Goal: Download file/media

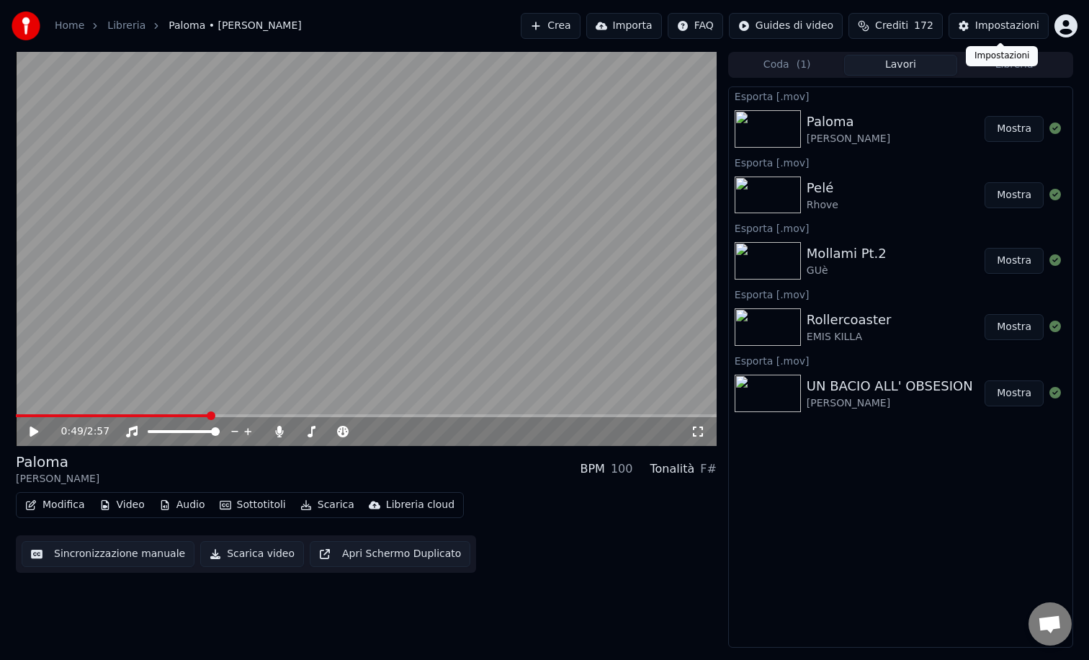
click at [978, 30] on div "Impostazioni" at bounding box center [1008, 26] width 64 height 14
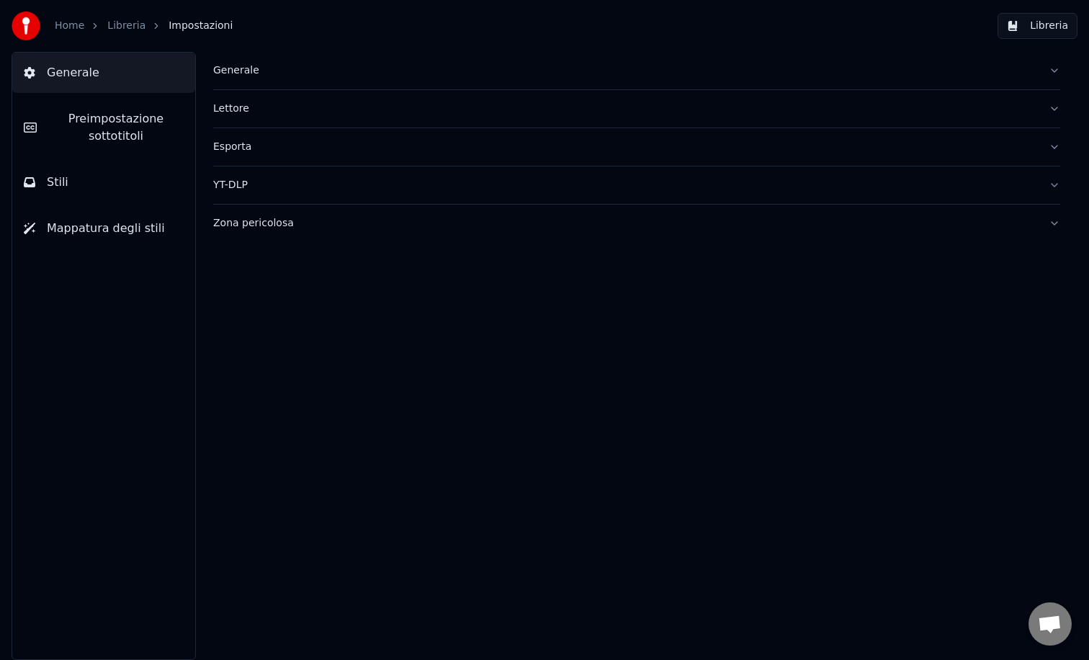
click at [119, 128] on span "Preimpostazione sottotitoli" at bounding box center [115, 127] width 135 height 35
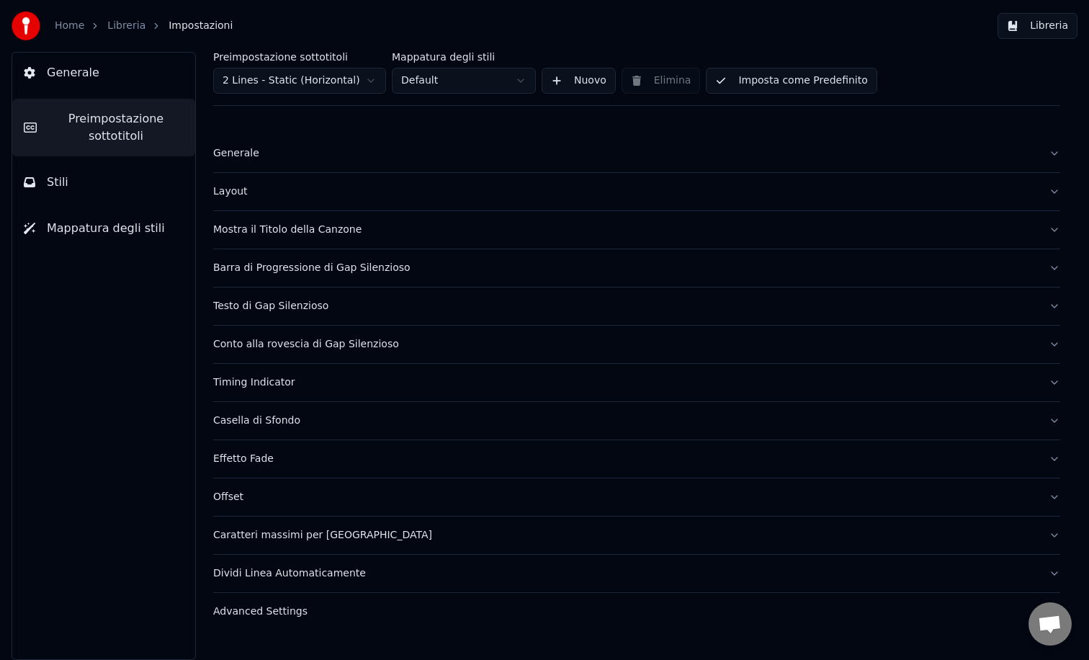
click at [234, 185] on div "Layout" at bounding box center [625, 191] width 824 height 14
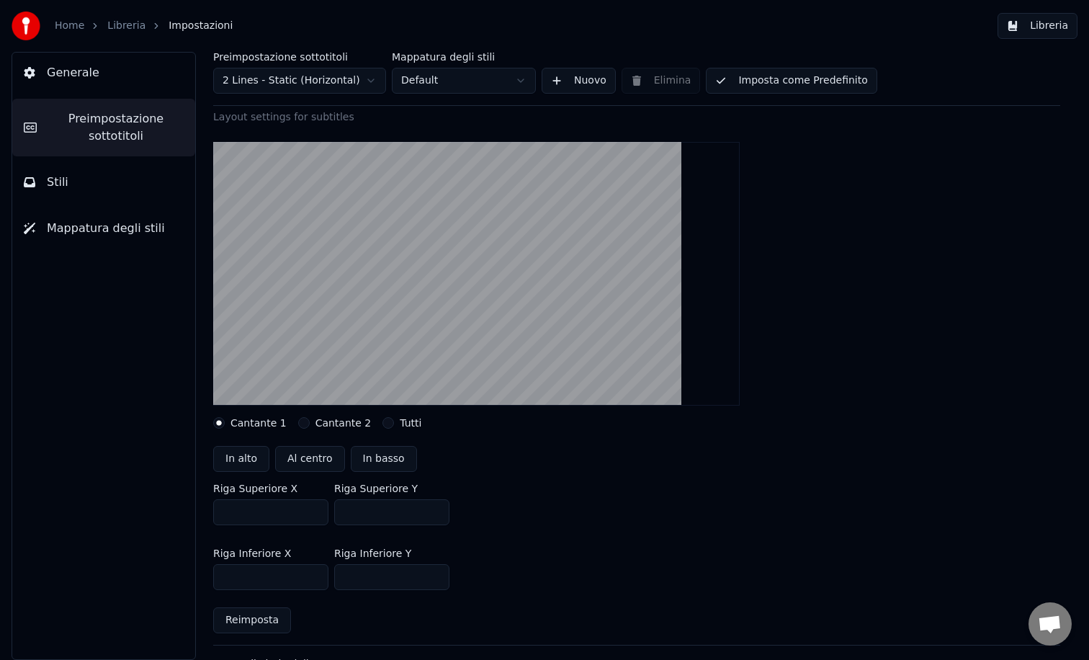
scroll to position [130, 0]
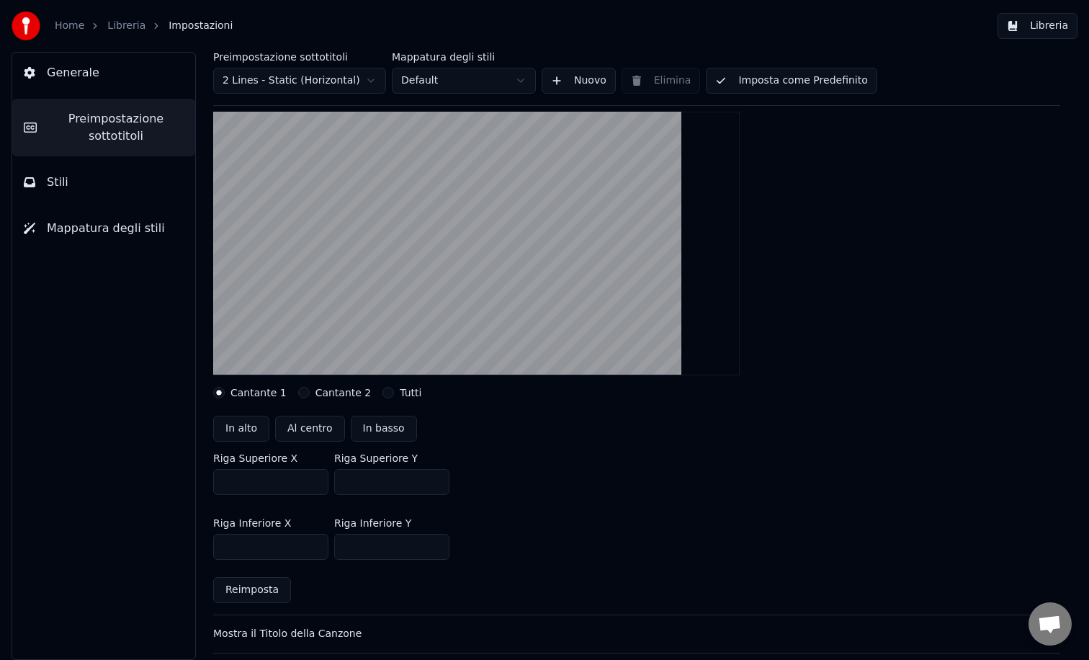
drag, startPoint x: 367, startPoint y: 482, endPoint x: 342, endPoint y: 476, distance: 25.3
click at [342, 476] on input "***" at bounding box center [391, 482] width 115 height 26
type input "***"
drag, startPoint x: 372, startPoint y: 548, endPoint x: 340, endPoint y: 537, distance: 33.3
click at [339, 537] on input "***" at bounding box center [391, 547] width 115 height 26
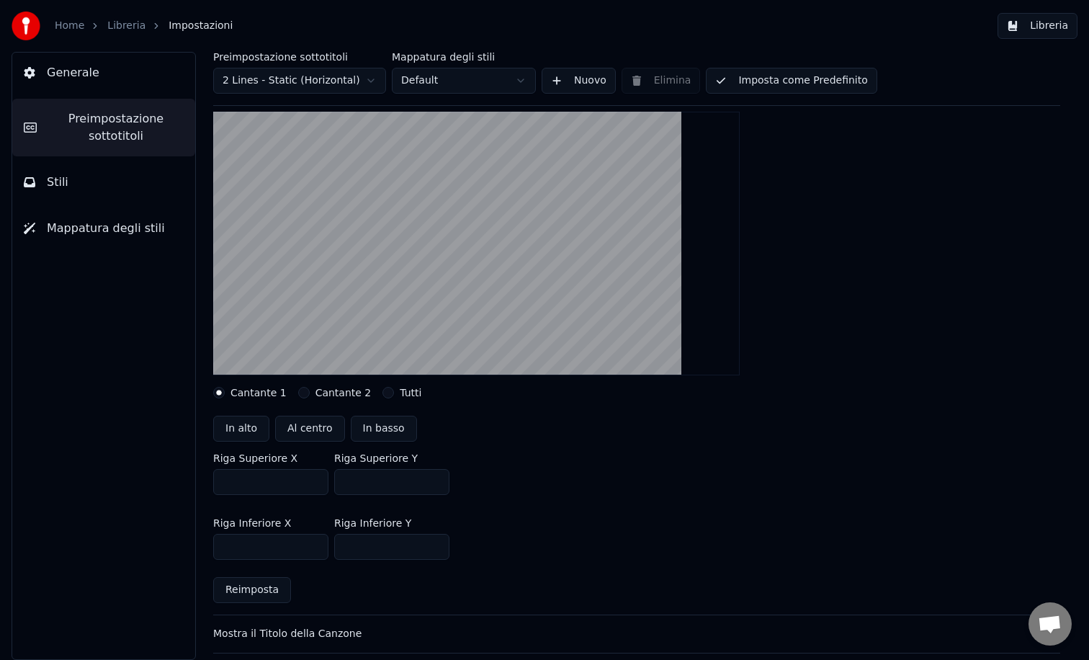
type input "***"
click at [1035, 27] on button "Libreria" at bounding box center [1038, 26] width 80 height 26
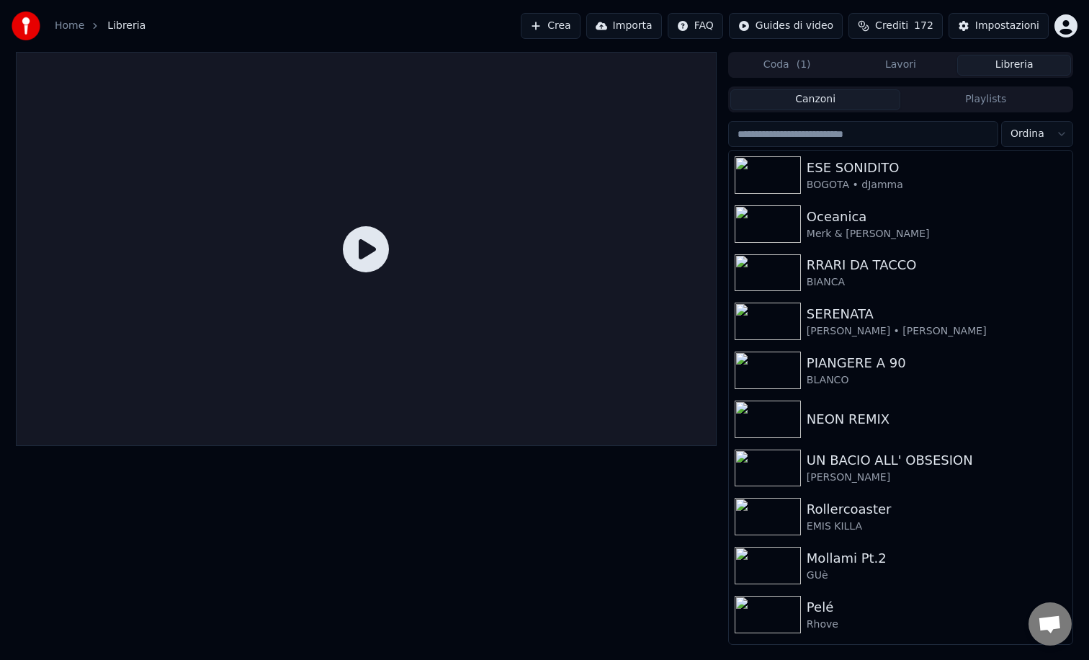
click at [780, 599] on img at bounding box center [768, 614] width 66 height 37
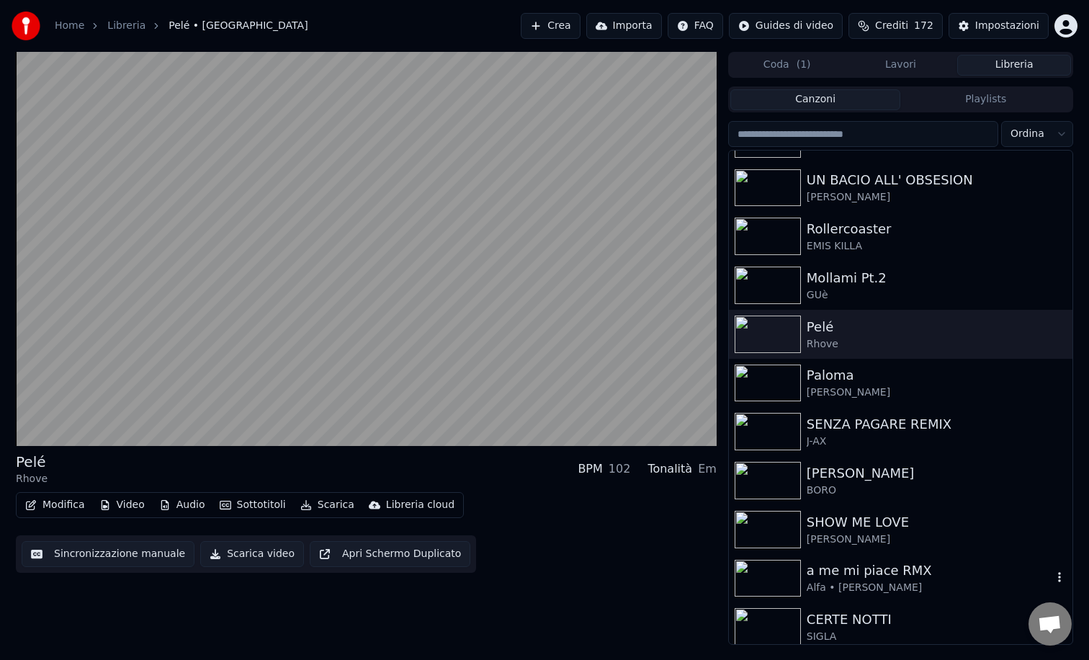
scroll to position [317, 0]
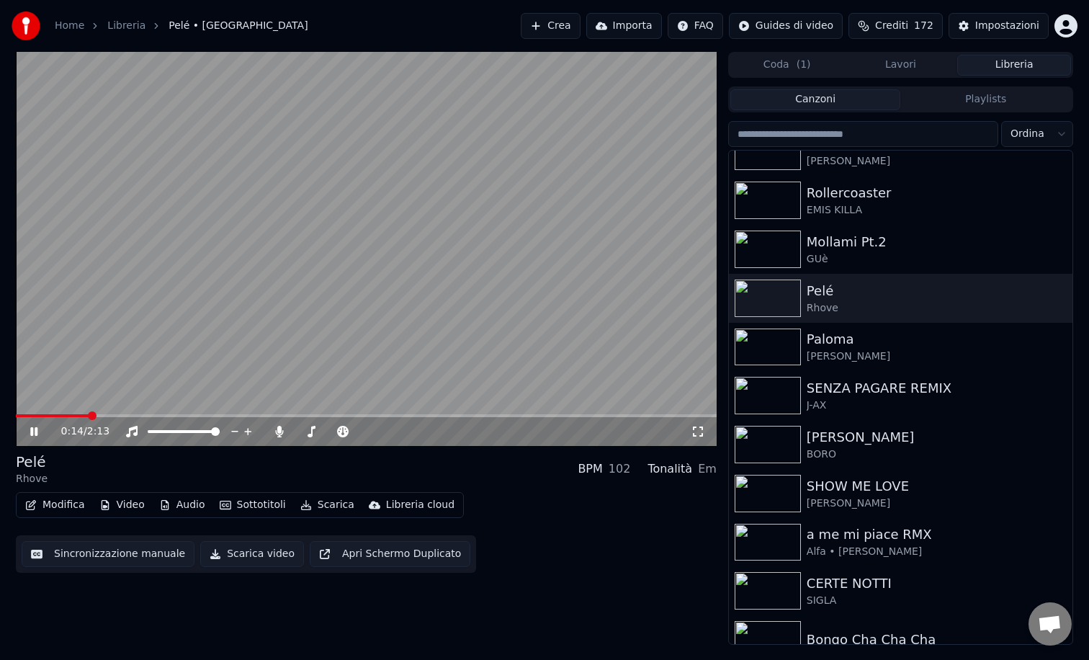
click at [88, 415] on span at bounding box center [366, 415] width 701 height 3
click at [509, 416] on span at bounding box center [366, 415] width 701 height 3
click at [35, 427] on icon at bounding box center [44, 432] width 34 height 12
click at [319, 502] on button "Scarica" at bounding box center [328, 505] width 66 height 20
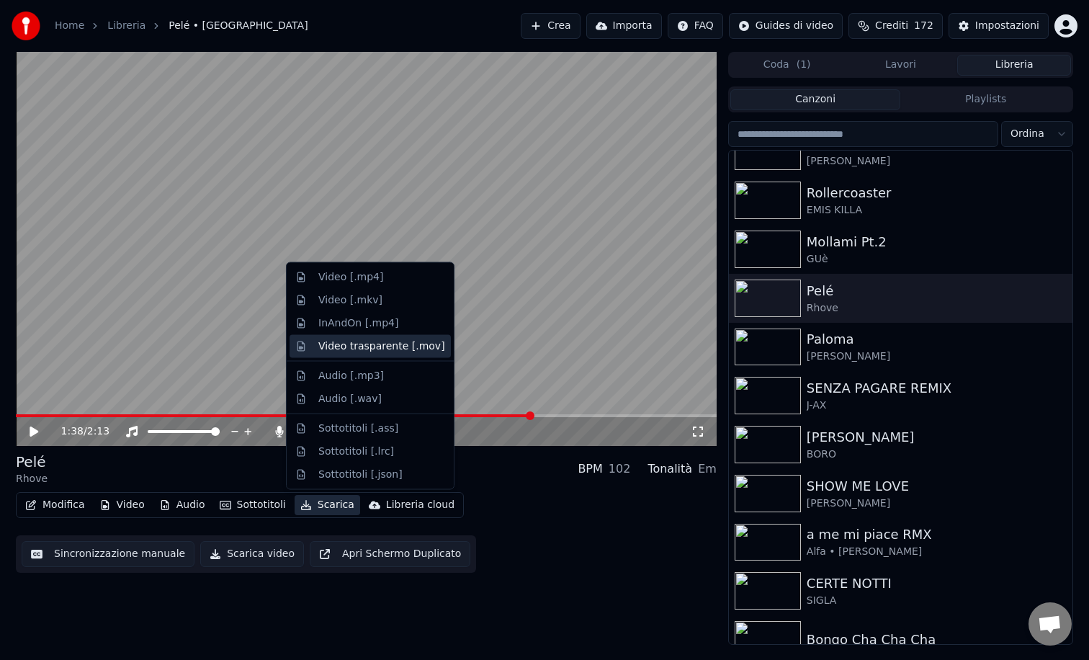
click at [357, 346] on div "Video trasparente [.mov]" at bounding box center [381, 346] width 127 height 14
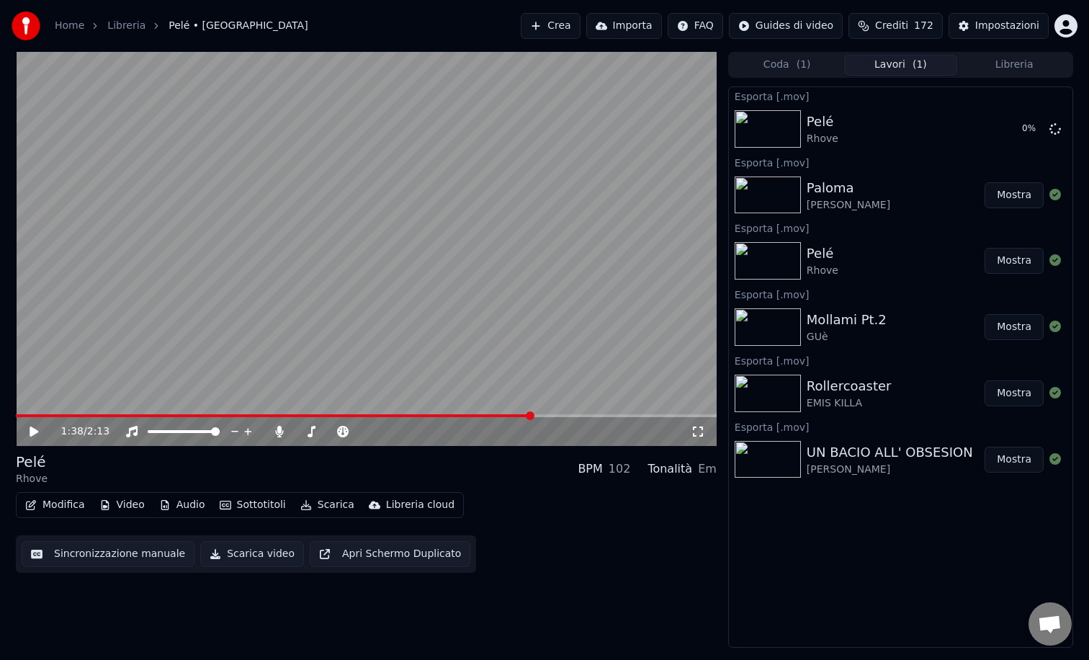
click at [1005, 69] on button "Libreria" at bounding box center [1015, 65] width 114 height 21
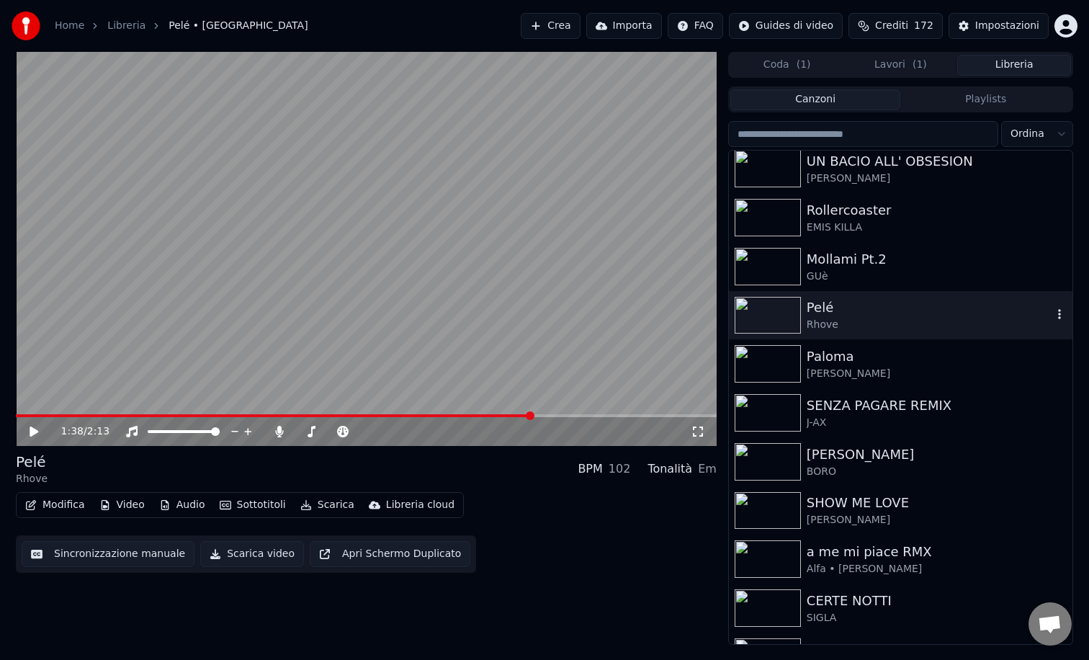
scroll to position [329, 0]
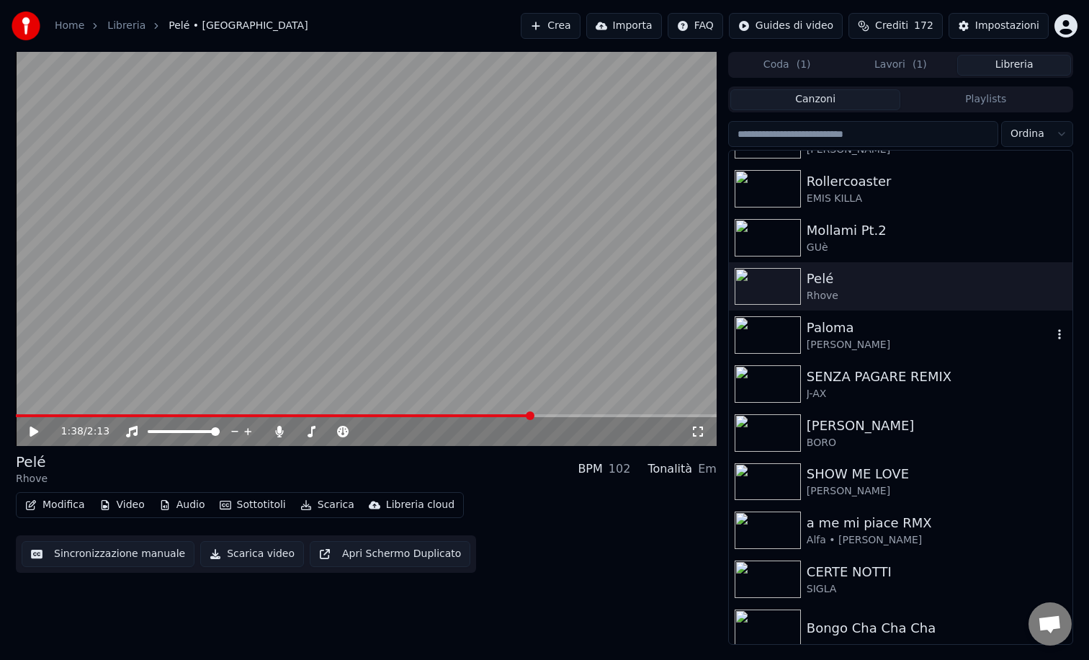
click at [780, 334] on img at bounding box center [768, 334] width 66 height 37
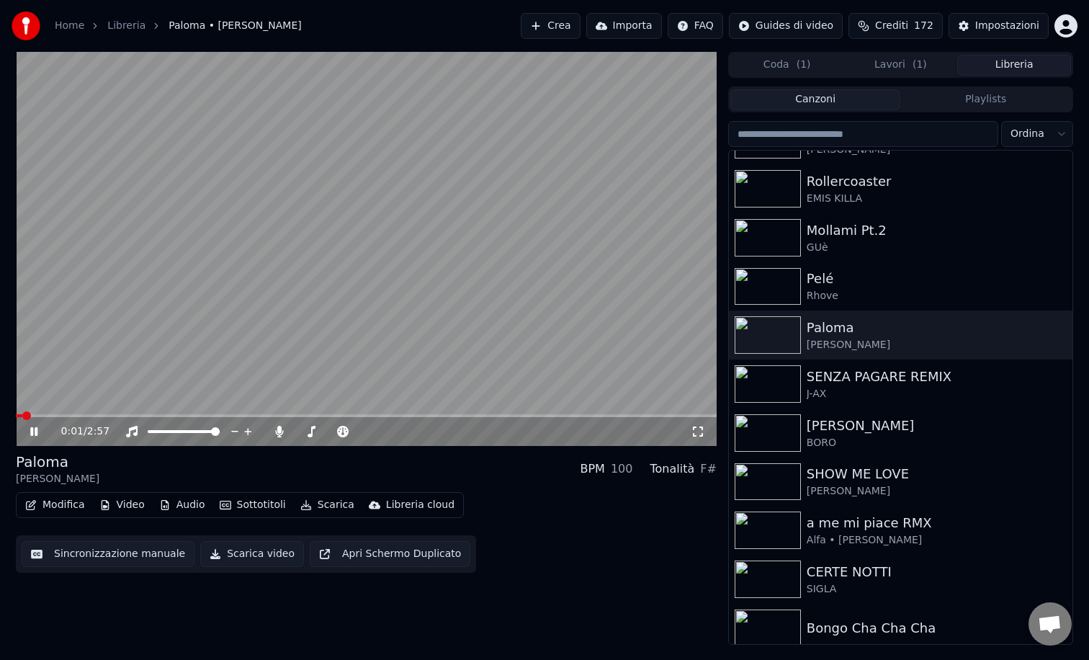
click at [160, 416] on span at bounding box center [366, 415] width 701 height 3
click at [36, 430] on icon at bounding box center [33, 431] width 7 height 9
click at [321, 505] on button "Scarica" at bounding box center [328, 505] width 66 height 20
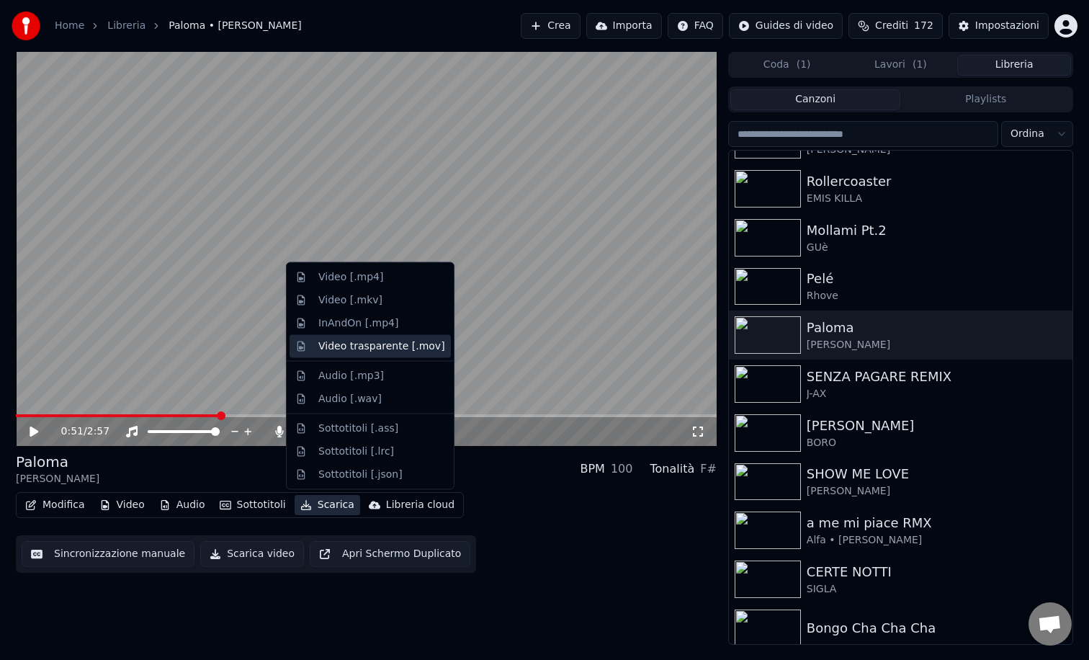
click at [355, 352] on div "Video trasparente [.mov]" at bounding box center [381, 346] width 127 height 14
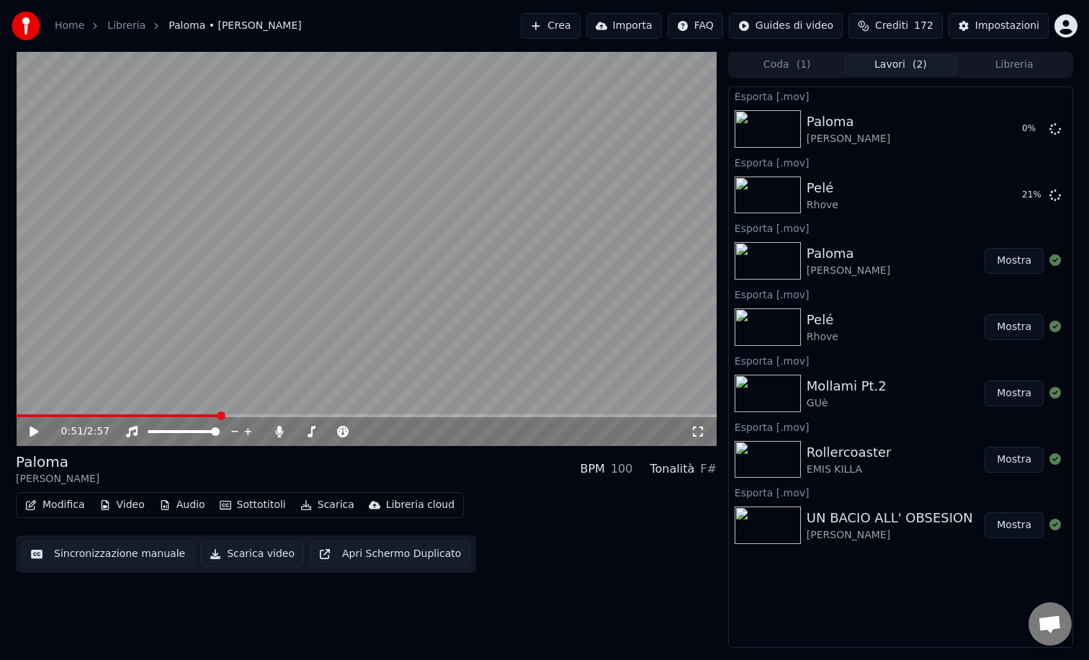
click at [1009, 66] on button "Libreria" at bounding box center [1015, 65] width 114 height 21
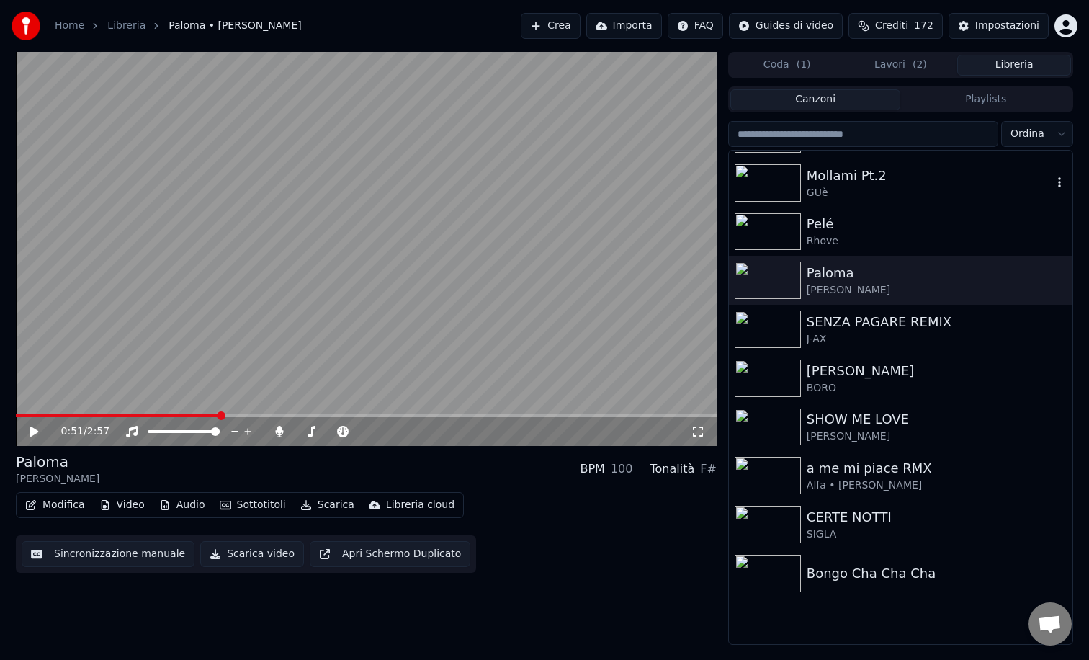
scroll to position [384, 0]
click at [762, 328] on img at bounding box center [768, 329] width 66 height 37
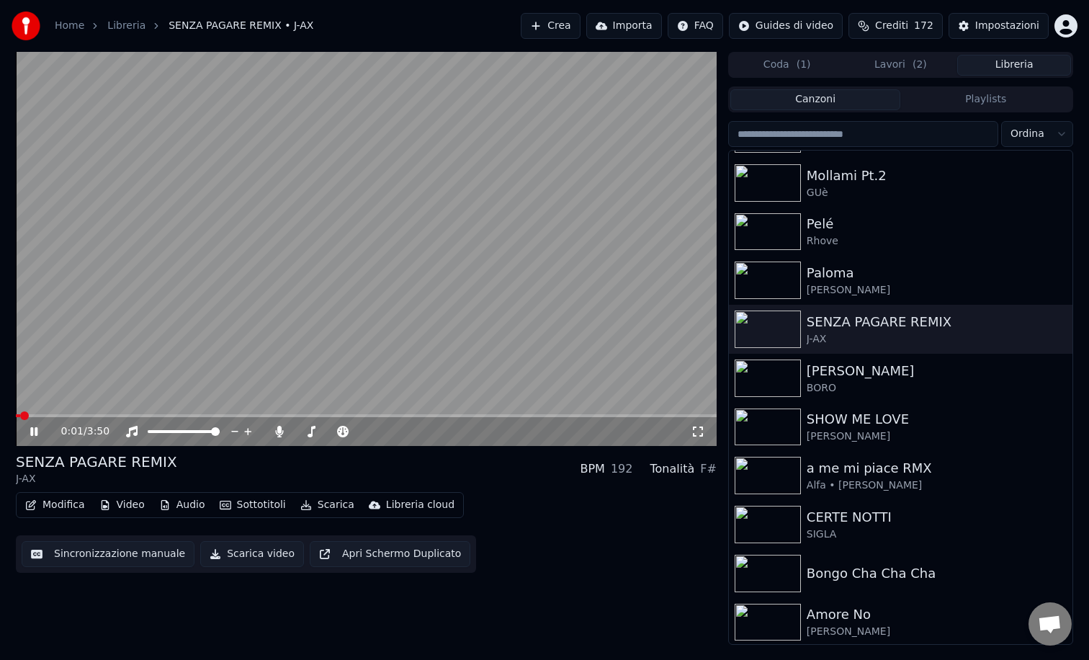
click at [171, 415] on span at bounding box center [366, 415] width 701 height 3
click at [256, 500] on button "Sottotitoli" at bounding box center [253, 505] width 78 height 20
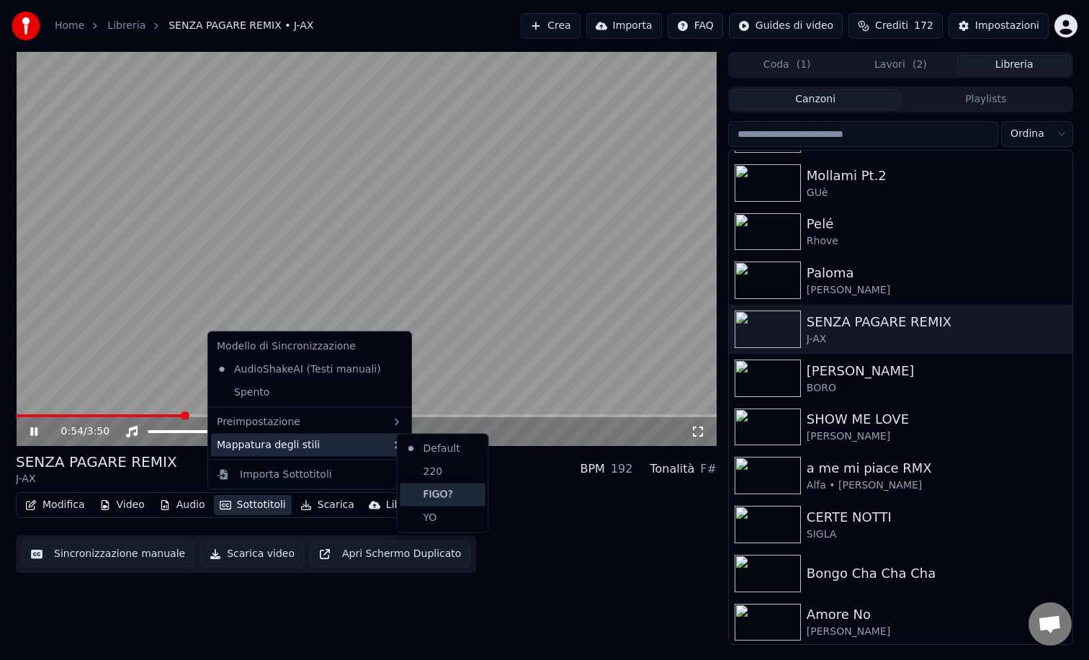
click at [427, 495] on div "FIGO?" at bounding box center [443, 494] width 85 height 23
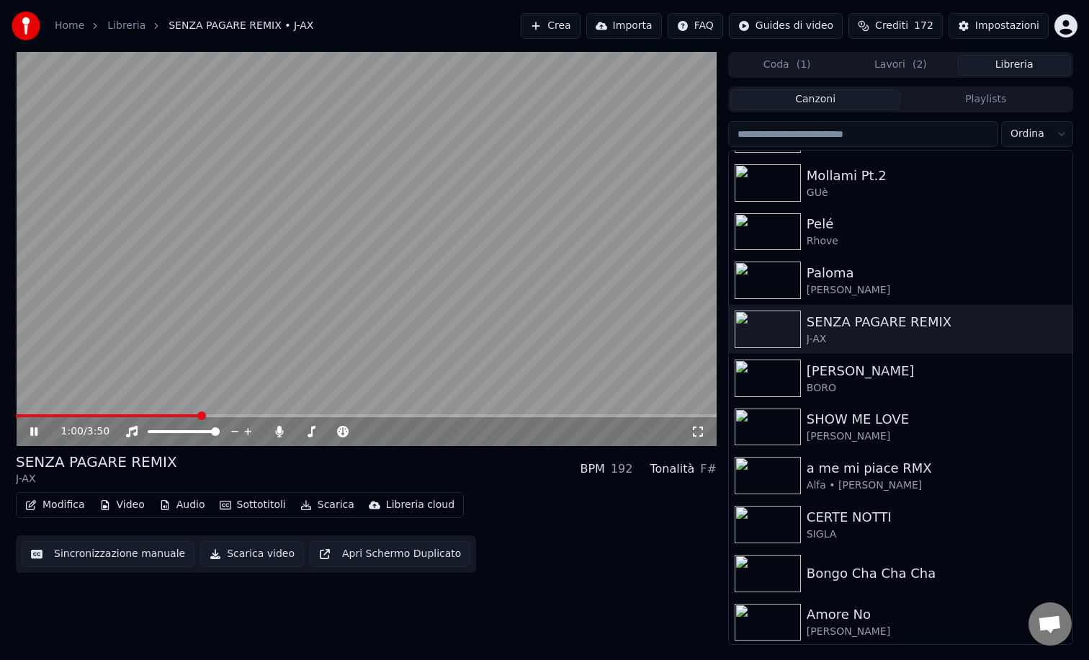
click at [35, 430] on icon at bounding box center [33, 431] width 7 height 9
click at [322, 506] on button "Scarica" at bounding box center [328, 505] width 66 height 20
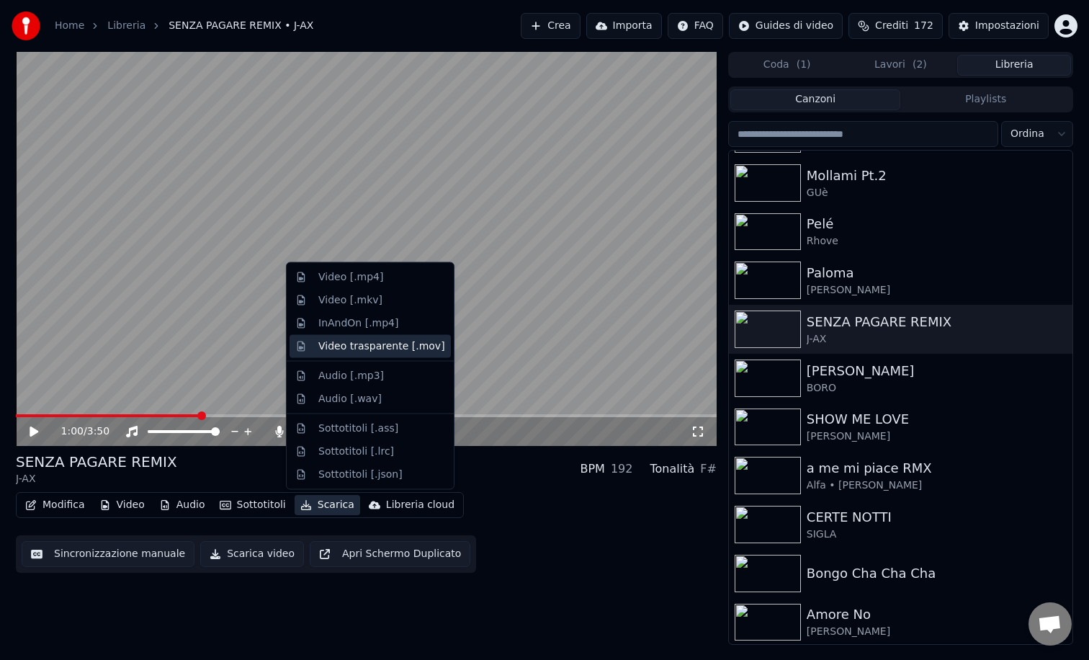
click at [349, 349] on div "Video trasparente [.mov]" at bounding box center [381, 346] width 127 height 14
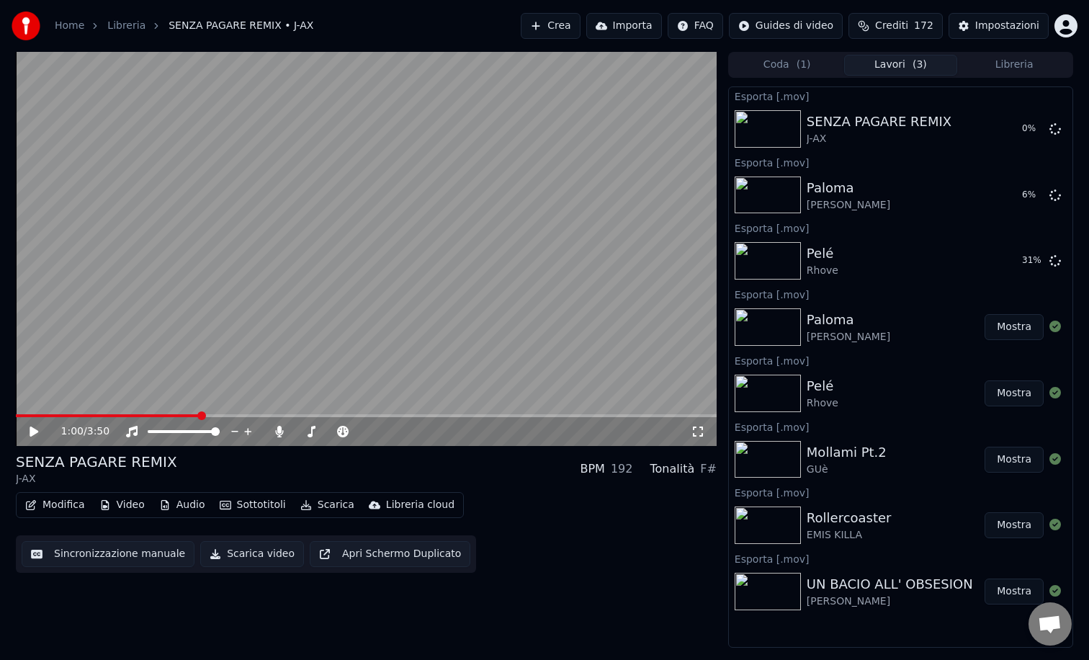
click at [996, 65] on button "Libreria" at bounding box center [1015, 65] width 114 height 21
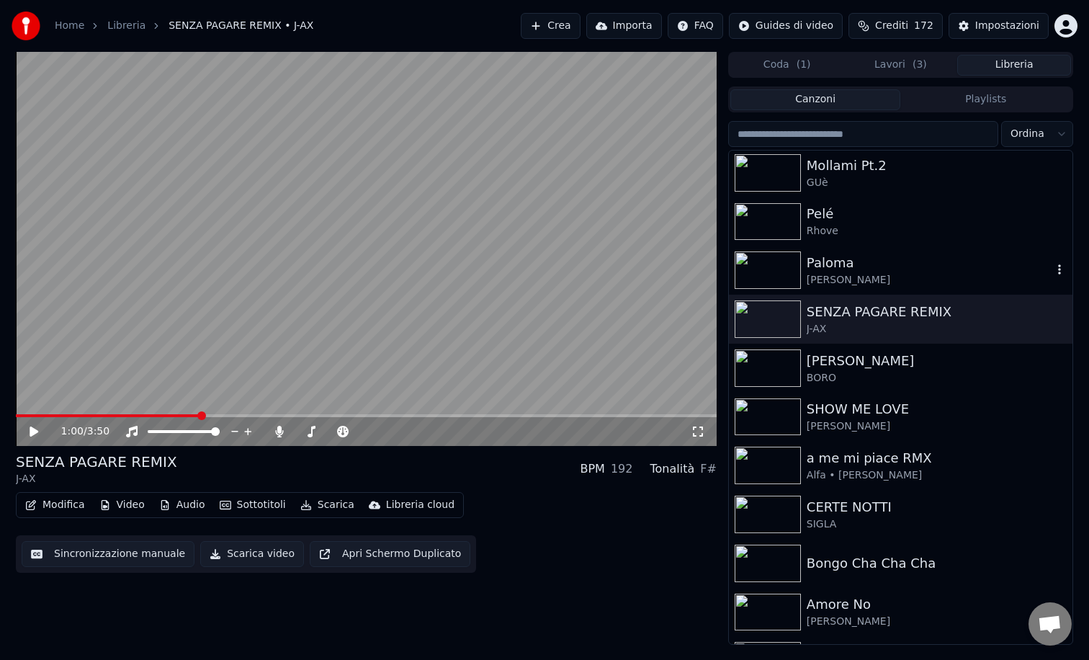
scroll to position [398, 0]
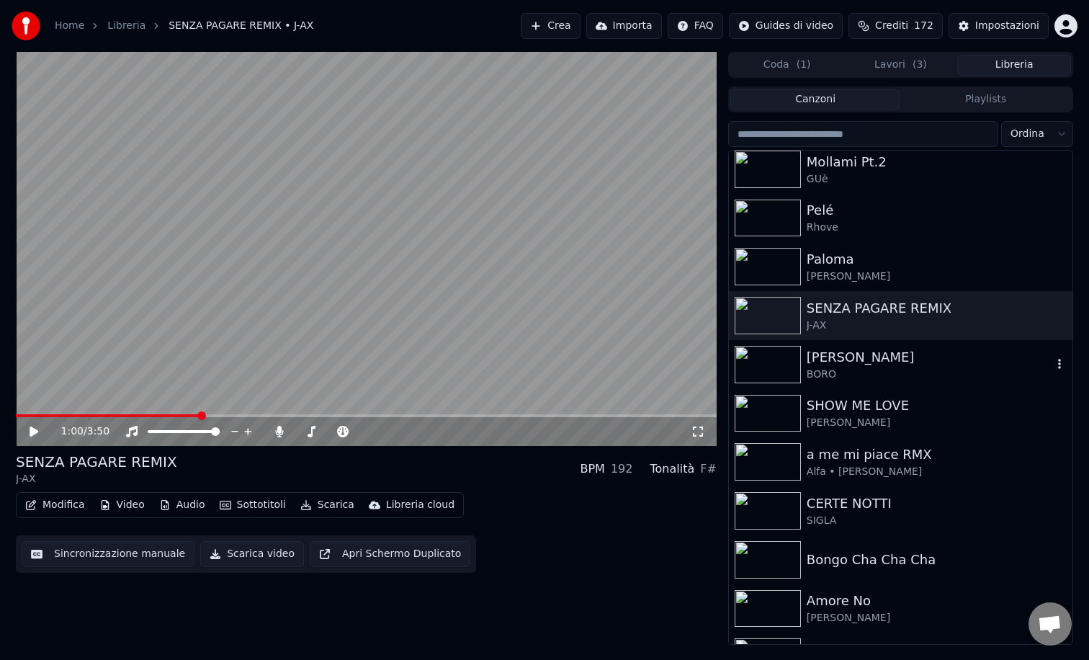
click at [775, 362] on img at bounding box center [768, 364] width 66 height 37
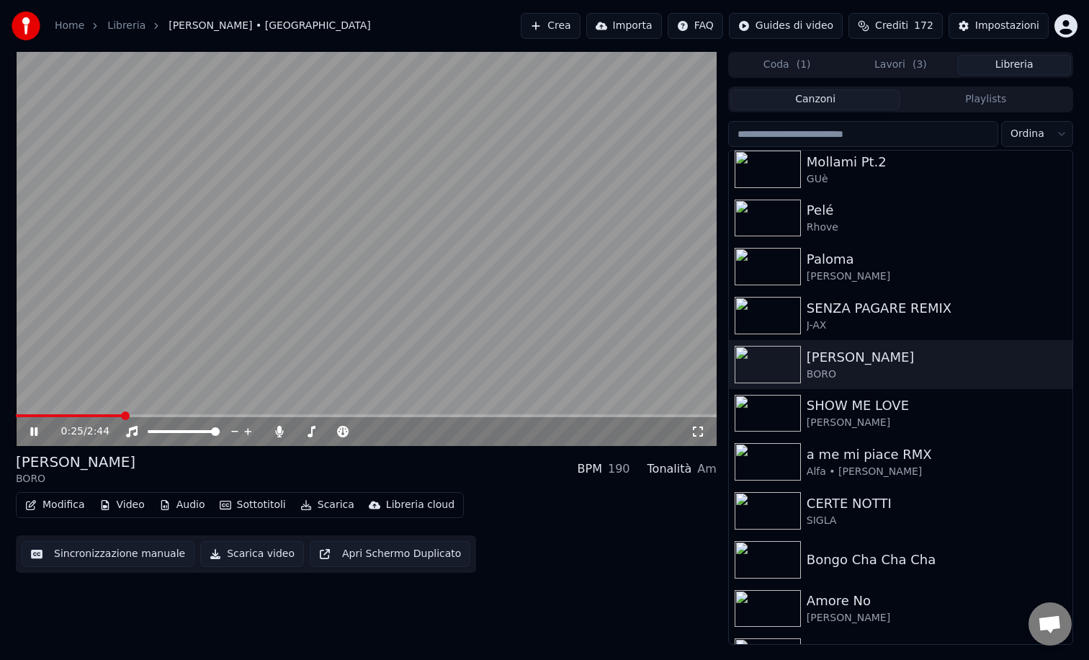
click at [122, 415] on span at bounding box center [366, 415] width 701 height 3
click at [248, 503] on button "Sottotitoli" at bounding box center [253, 505] width 78 height 20
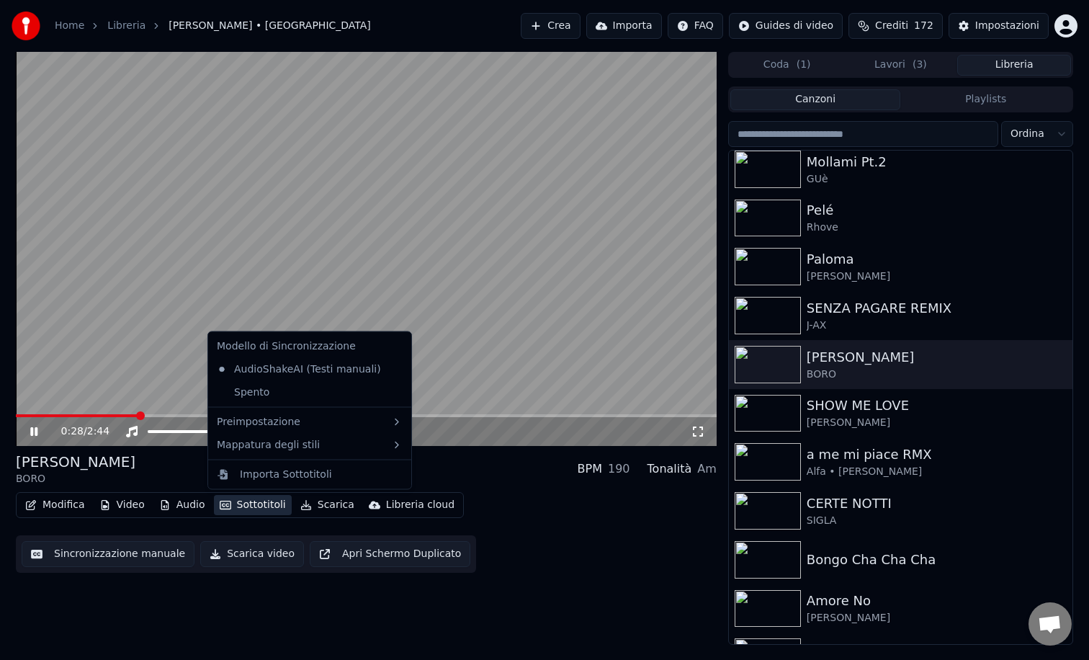
click at [248, 503] on button "Sottotitoli" at bounding box center [253, 505] width 78 height 20
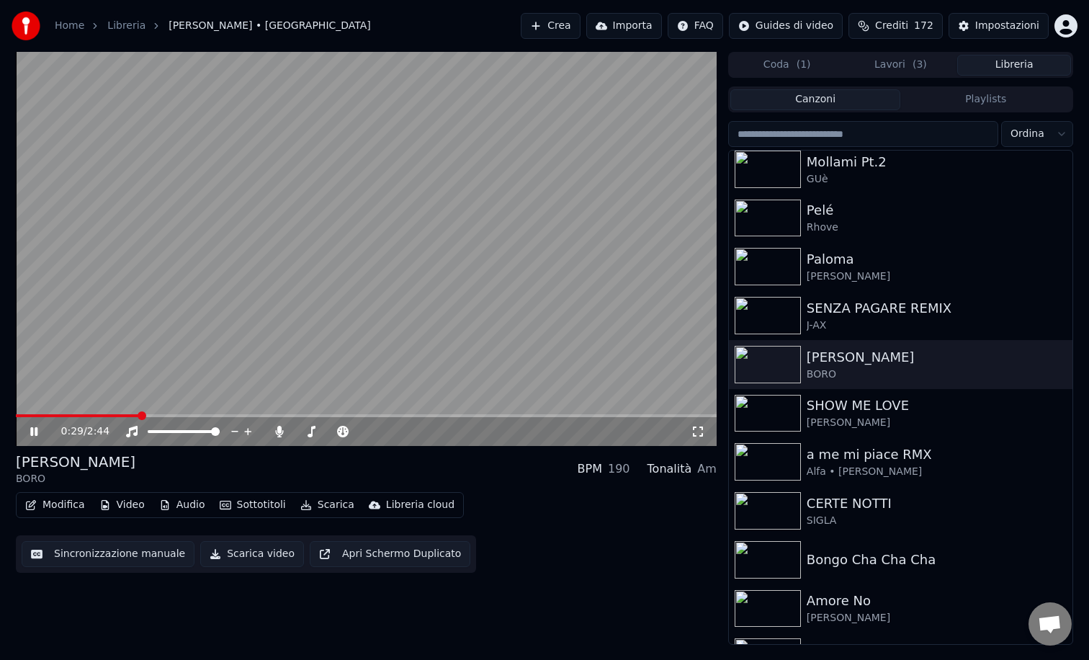
click at [251, 504] on button "Sottotitoli" at bounding box center [253, 505] width 78 height 20
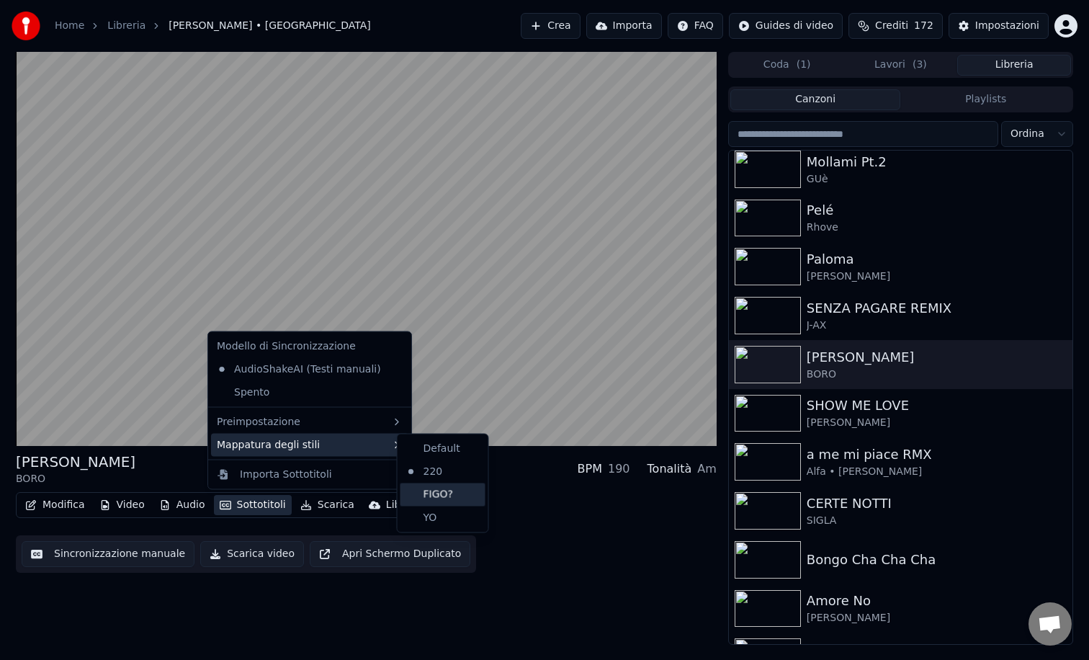
click at [455, 500] on div "FIGO?" at bounding box center [443, 494] width 85 height 23
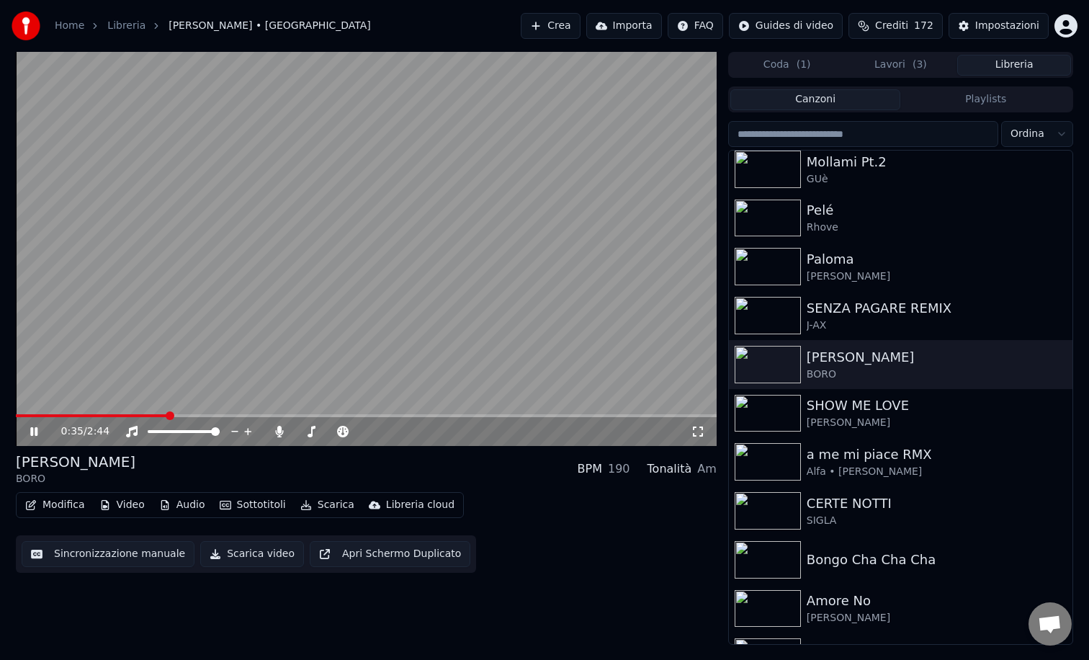
click at [262, 415] on span at bounding box center [366, 415] width 701 height 3
click at [34, 432] on icon at bounding box center [44, 432] width 34 height 12
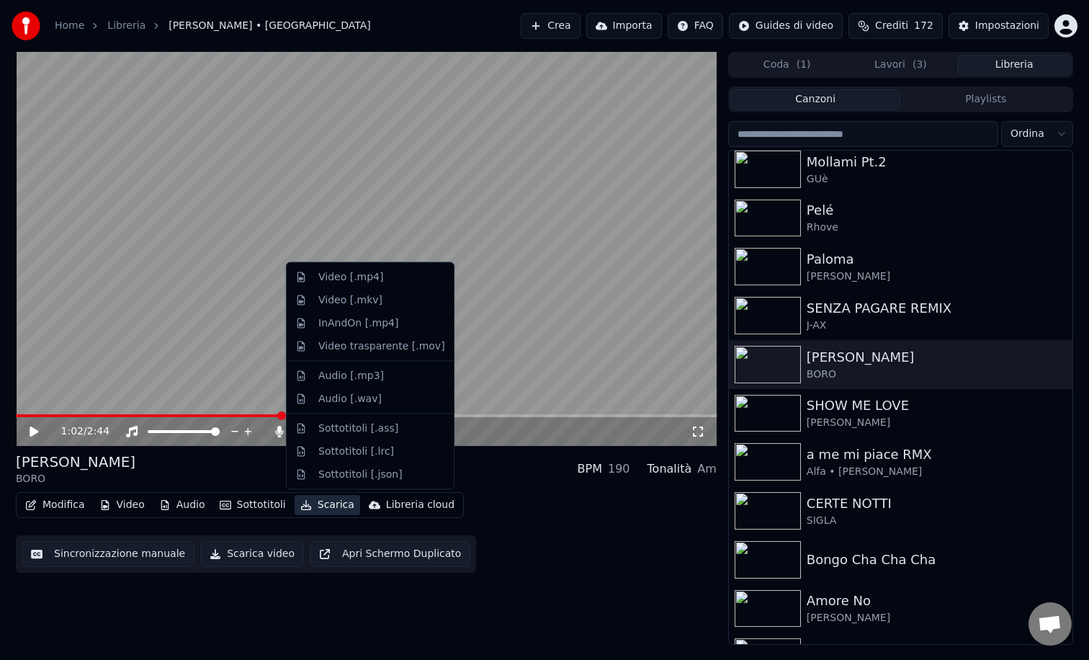
click at [326, 508] on button "Scarica" at bounding box center [328, 505] width 66 height 20
click at [349, 347] on div "Video trasparente [.mov]" at bounding box center [381, 346] width 127 height 14
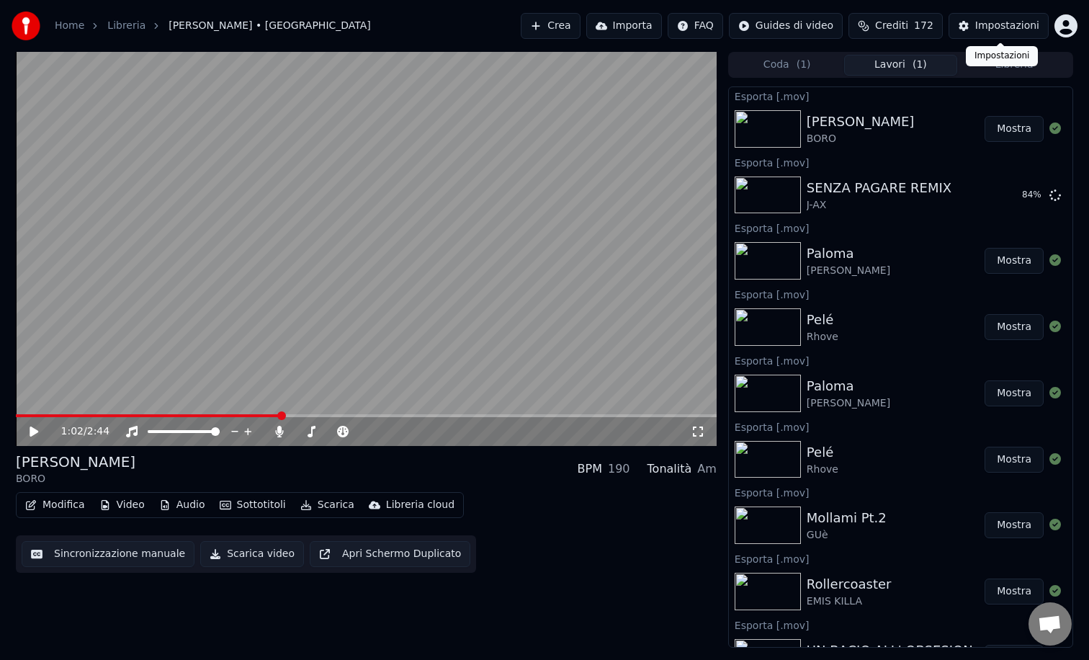
click at [1015, 26] on div "Impostazioni" at bounding box center [1008, 26] width 64 height 14
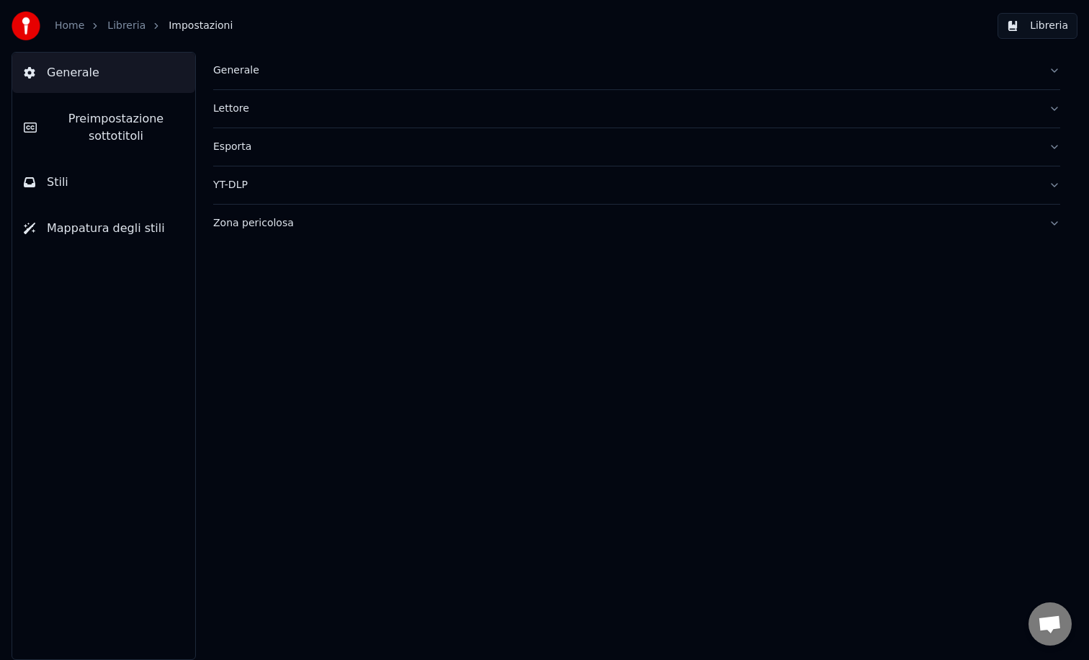
click at [138, 133] on span "Preimpostazione sottotitoli" at bounding box center [115, 127] width 135 height 35
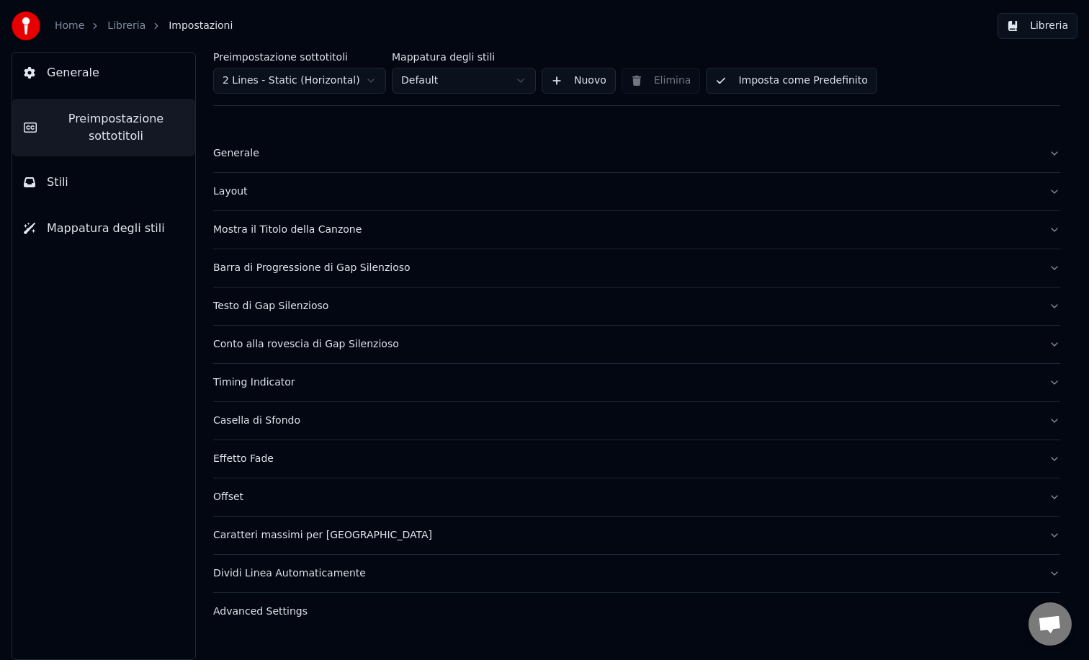
click at [243, 187] on div "Layout" at bounding box center [625, 191] width 824 height 14
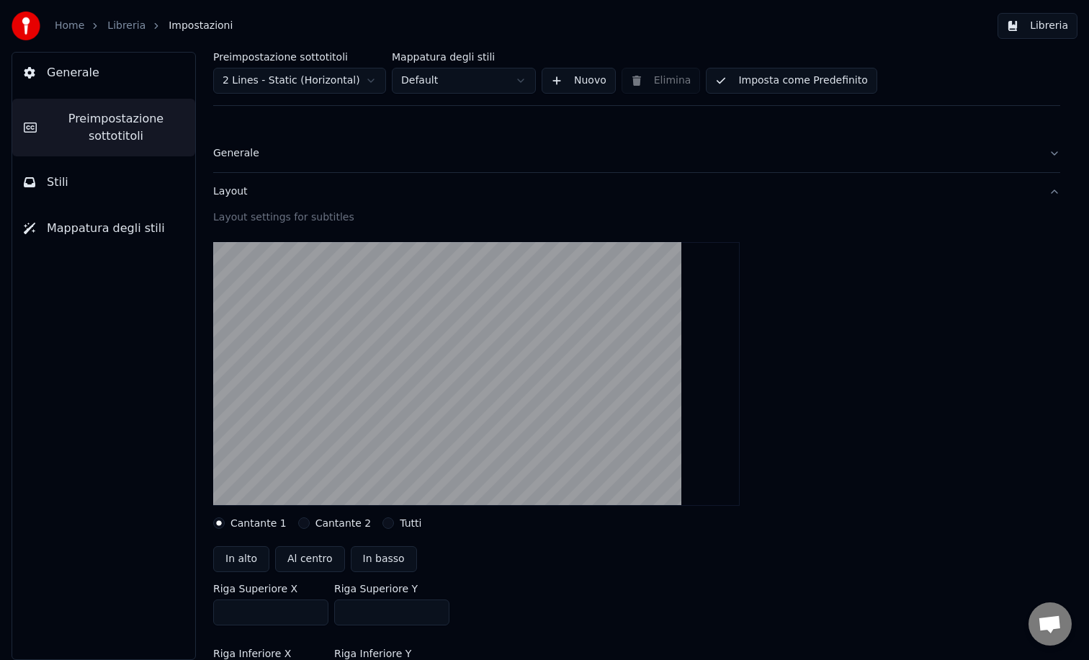
click at [76, 180] on button "Stili" at bounding box center [103, 182] width 183 height 40
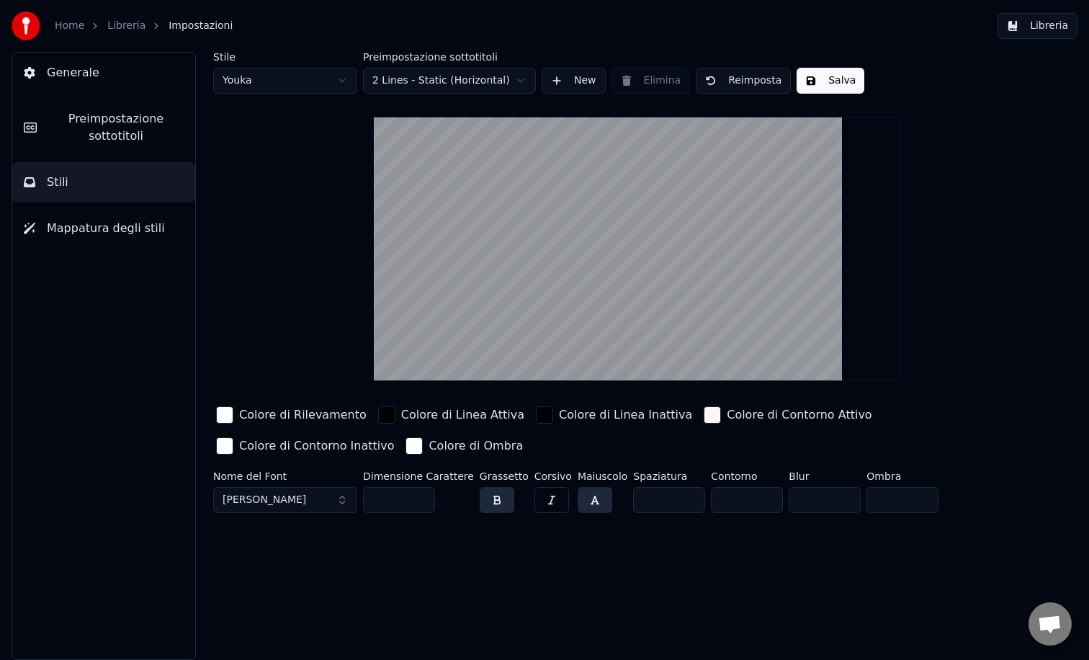
click at [317, 77] on html "Home Libreria Impostazioni Libreria Generale Preimpostazione sottotitoli Stili …" at bounding box center [544, 330] width 1089 height 660
type input "***"
type input "*"
click at [1041, 28] on button "Libreria" at bounding box center [1038, 26] width 80 height 26
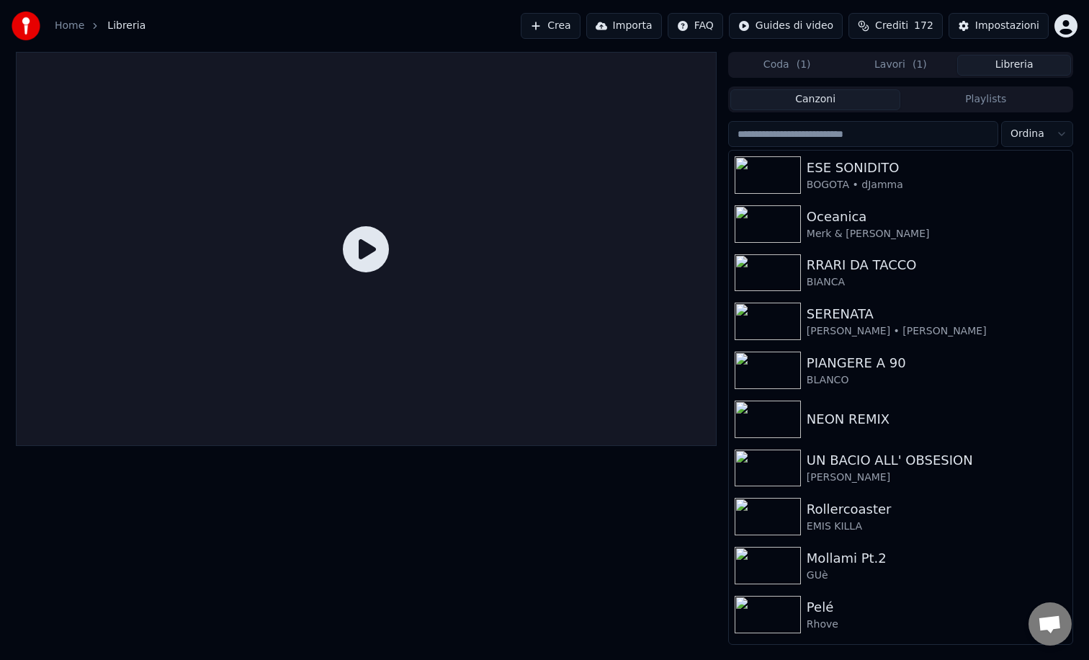
click at [876, 66] on button "Lavori ( 1 )" at bounding box center [901, 65] width 114 height 21
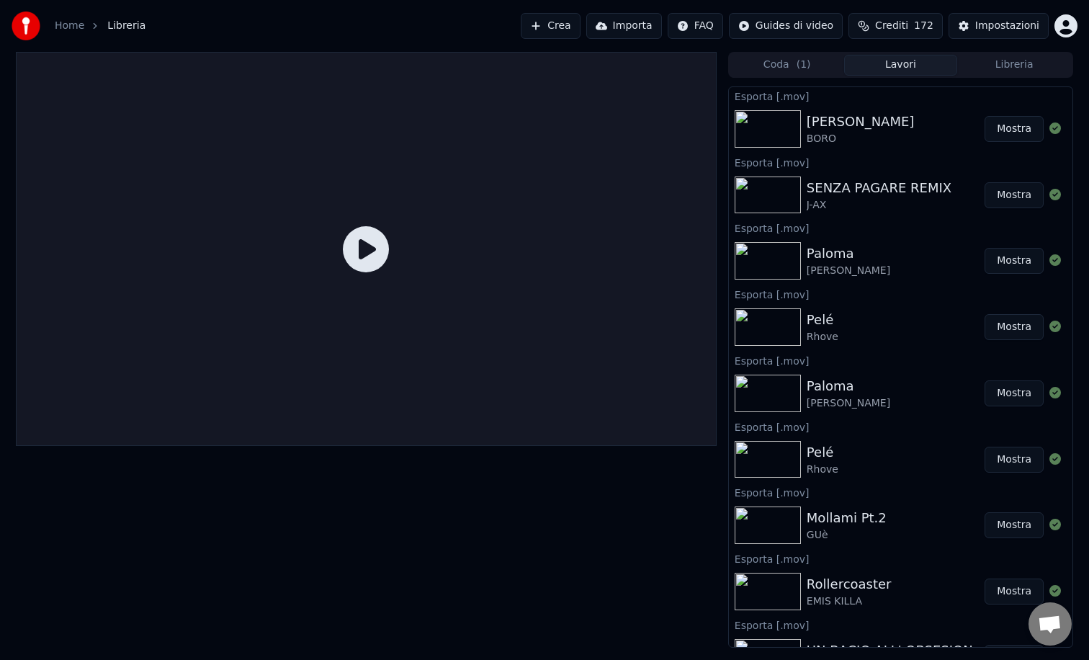
click at [1019, 65] on button "Libreria" at bounding box center [1015, 65] width 114 height 21
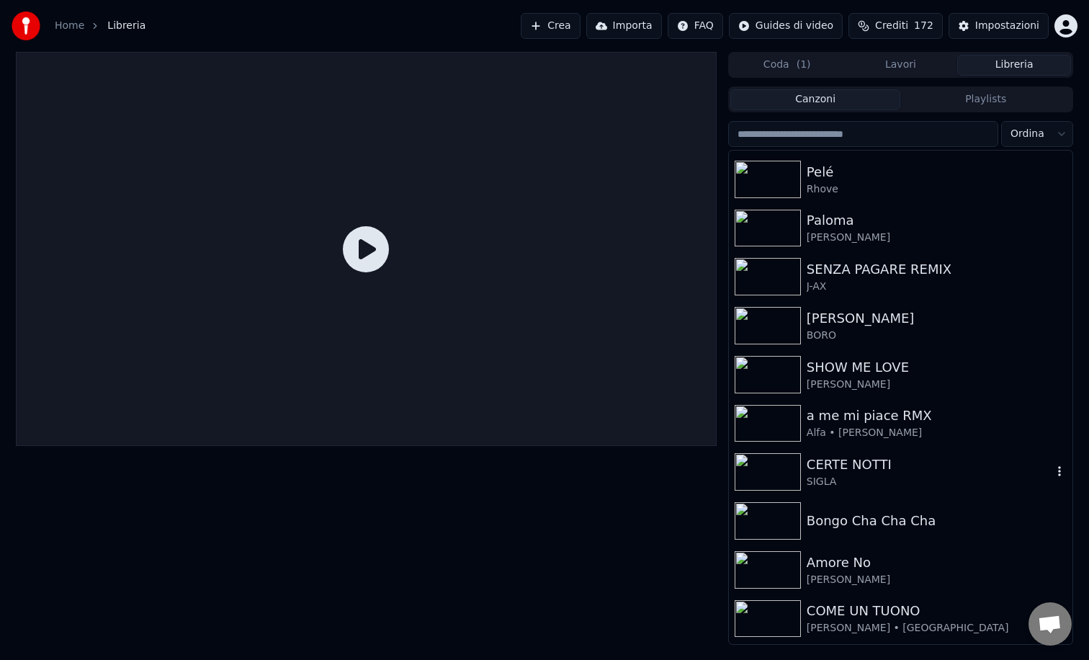
scroll to position [440, 0]
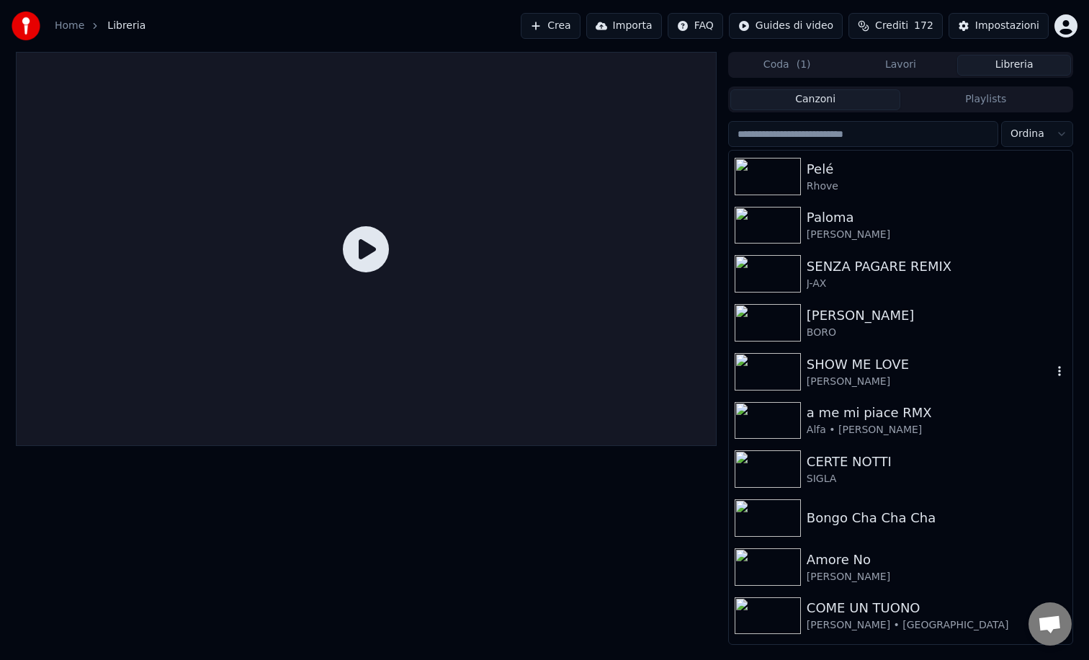
click at [768, 369] on img at bounding box center [768, 371] width 66 height 37
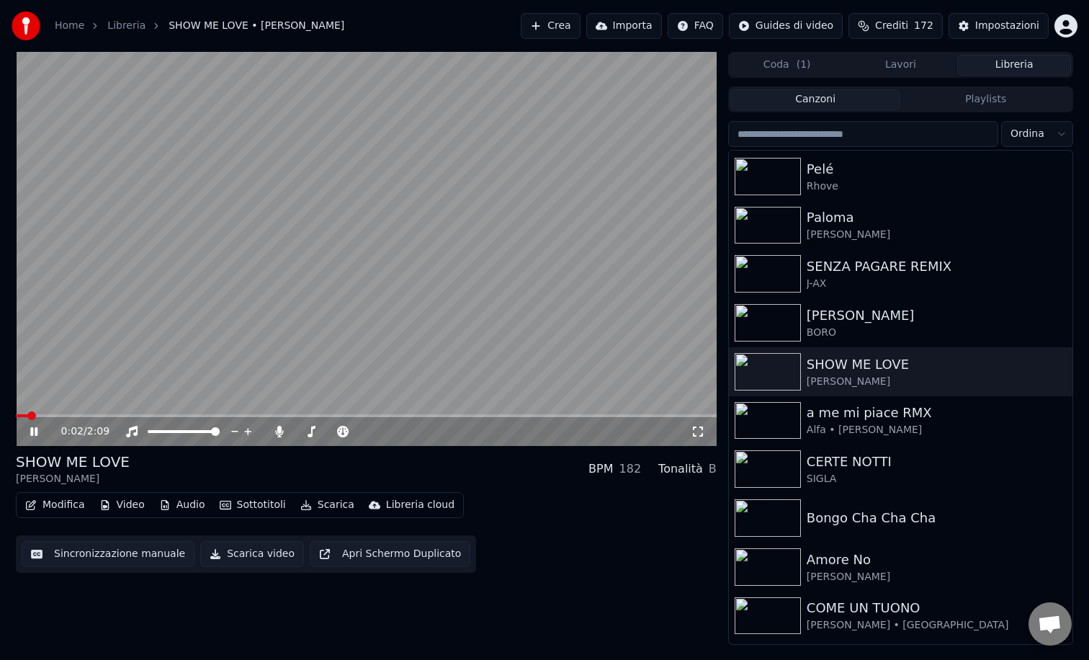
click at [261, 505] on button "Sottotitoli" at bounding box center [253, 505] width 78 height 20
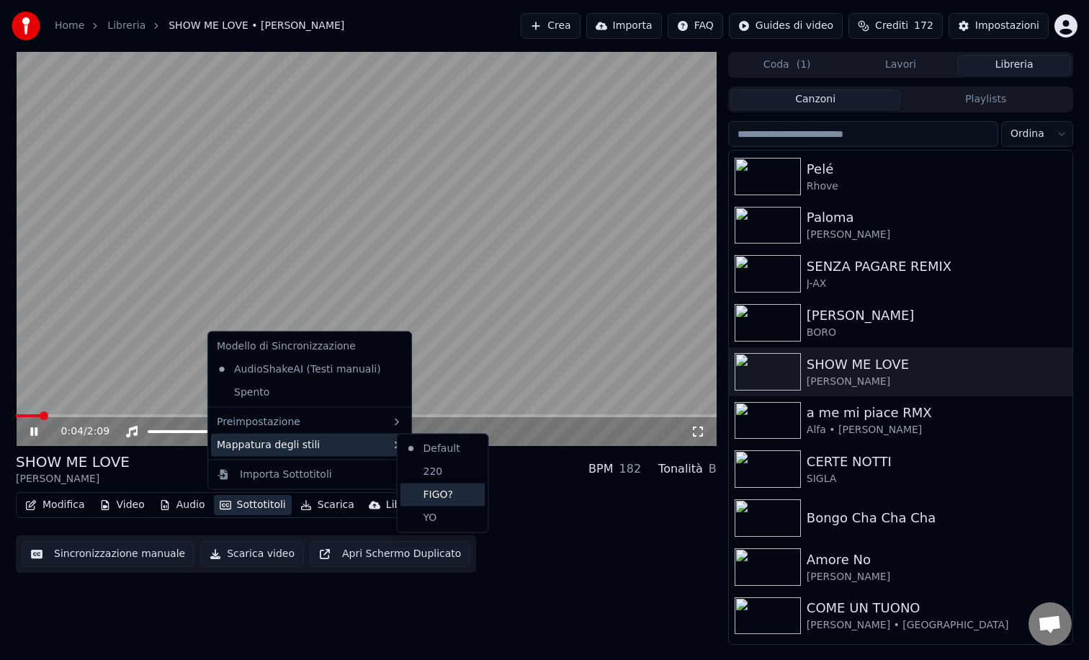
click at [440, 494] on div "FIGO?" at bounding box center [443, 494] width 85 height 23
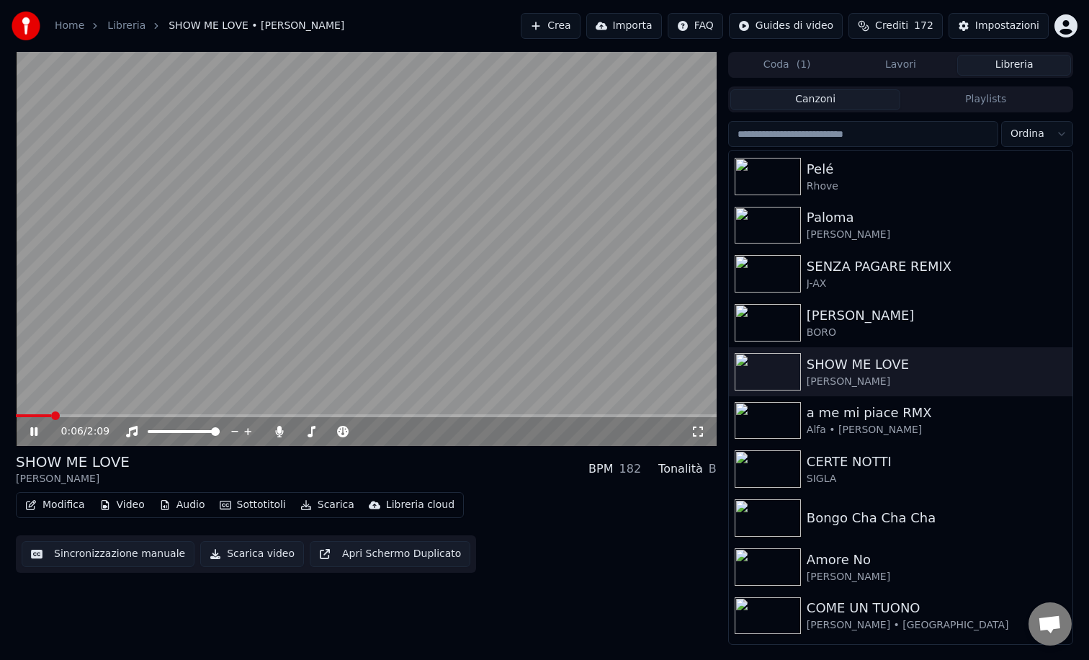
click at [81, 416] on span at bounding box center [366, 415] width 701 height 3
click at [34, 430] on icon at bounding box center [44, 432] width 34 height 12
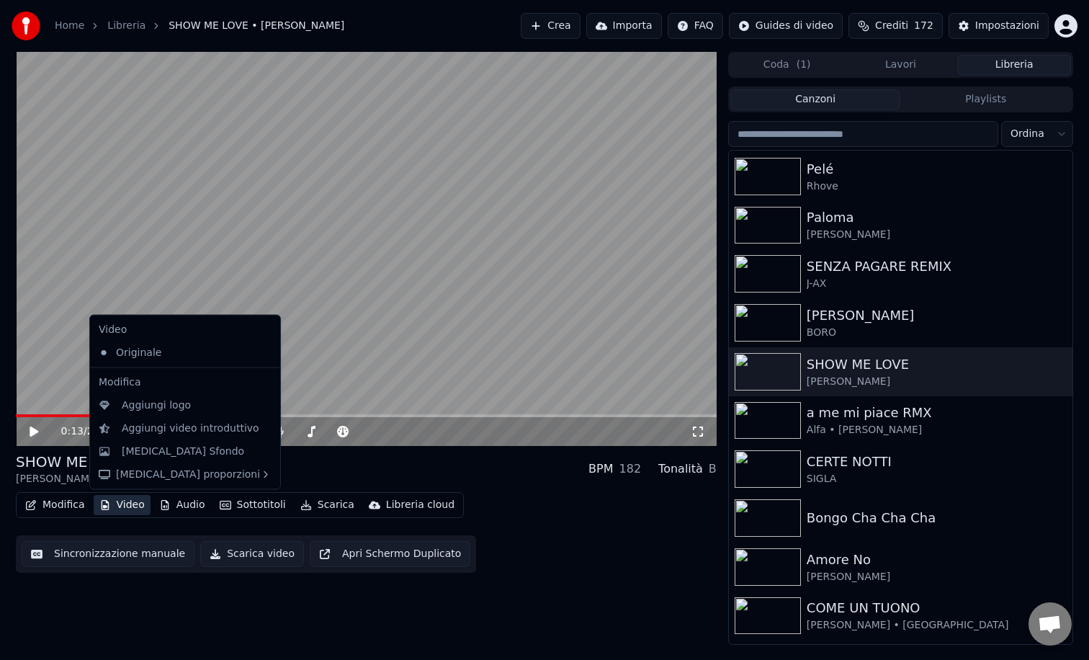
click at [135, 502] on button "Video" at bounding box center [122, 505] width 57 height 20
click at [146, 462] on div "[MEDICAL_DATA] Sfondo" at bounding box center [185, 451] width 184 height 23
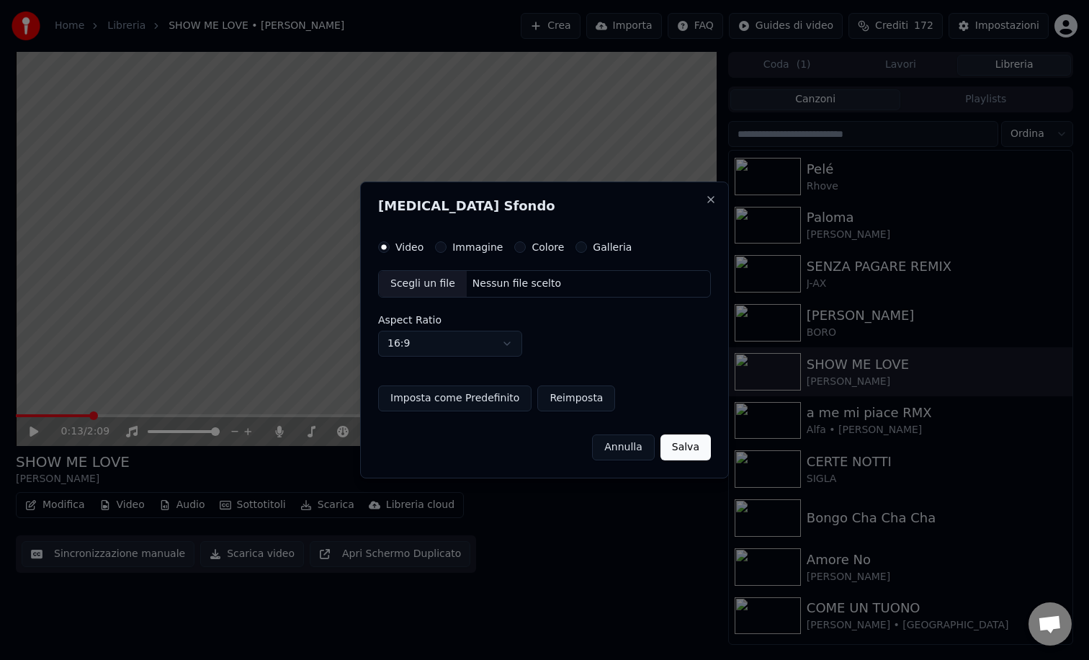
click at [515, 247] on button "Colore" at bounding box center [520, 247] width 12 height 12
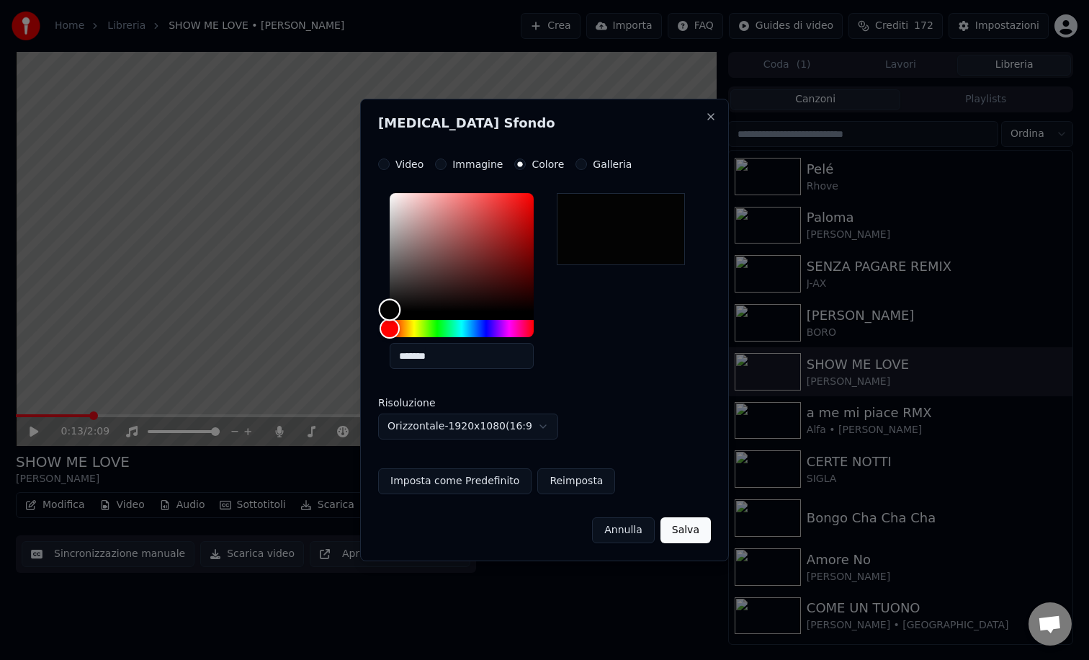
type input "*******"
drag, startPoint x: 388, startPoint y: 310, endPoint x: 383, endPoint y: 324, distance: 14.6
click at [390, 324] on div at bounding box center [462, 265] width 144 height 144
click at [681, 525] on button "Salva" at bounding box center [686, 530] width 50 height 26
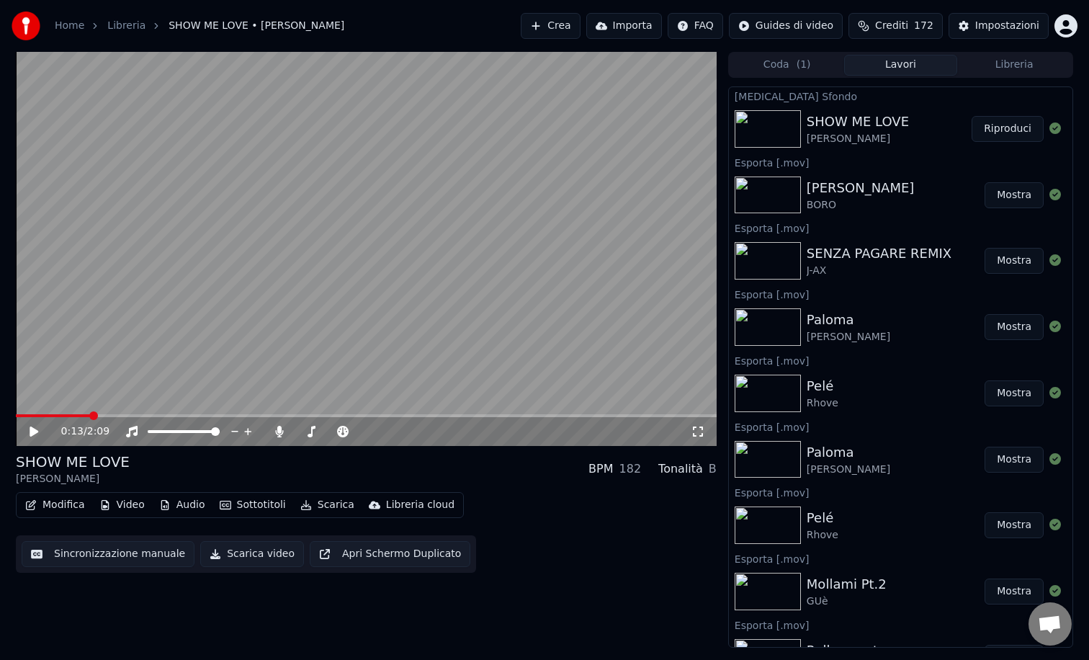
click at [250, 550] on button "Scarica video" at bounding box center [252, 554] width 104 height 26
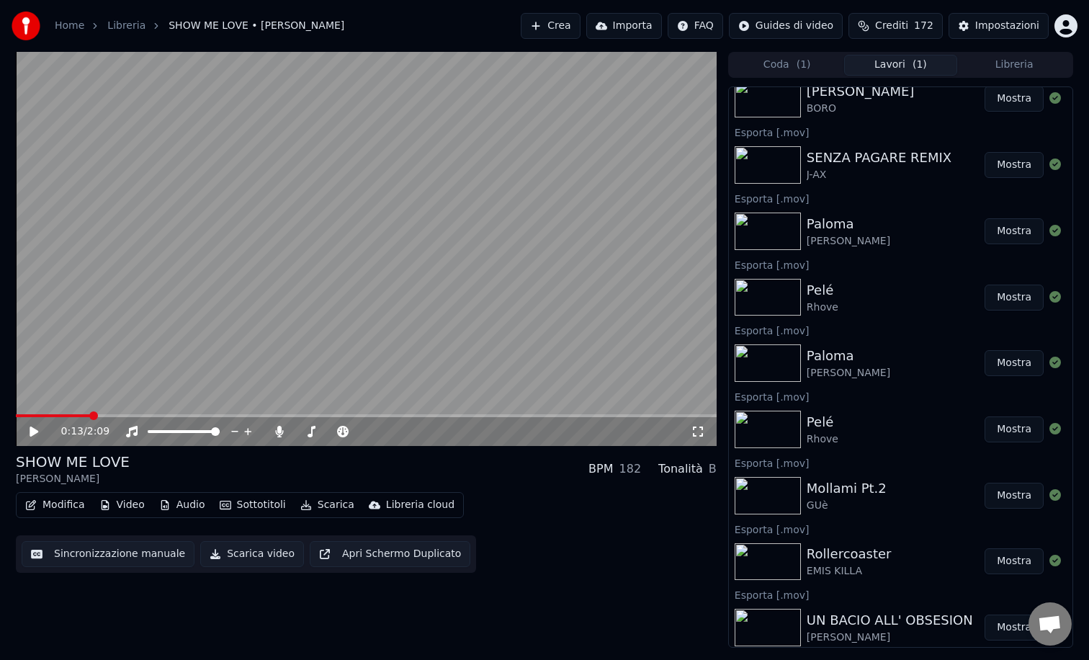
scroll to position [167, 0]
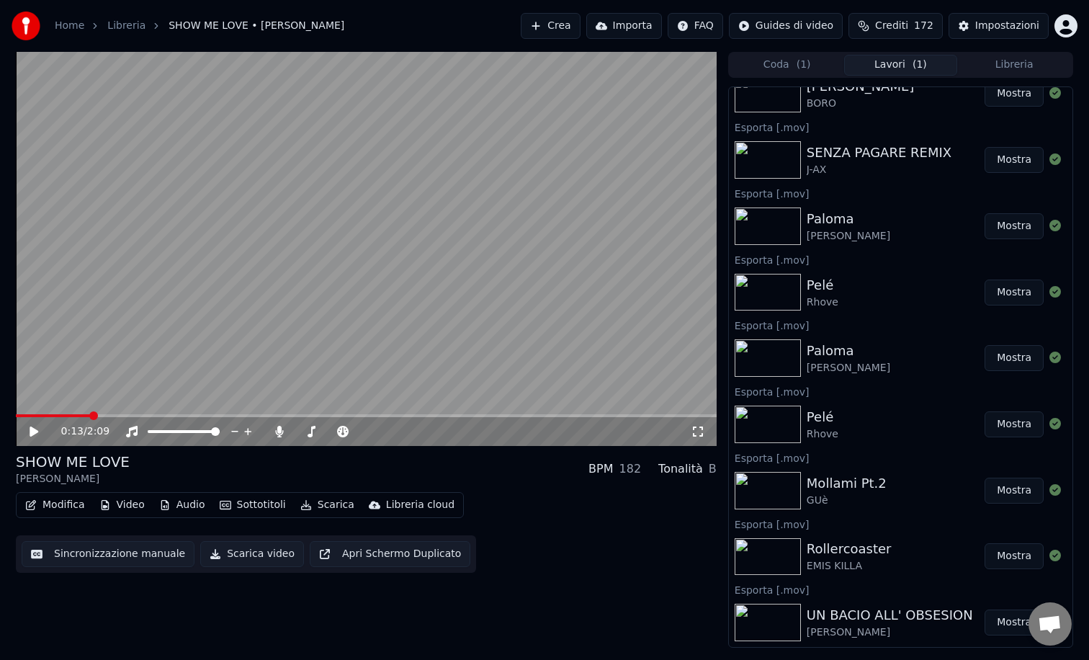
click at [1002, 61] on button "Libreria" at bounding box center [1015, 65] width 114 height 21
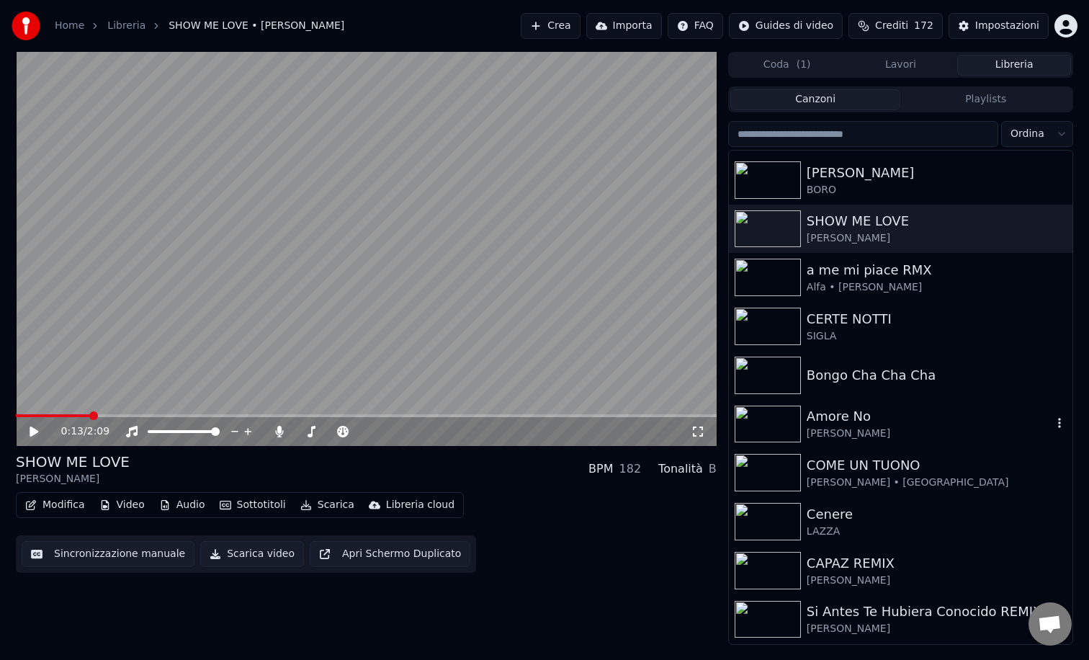
scroll to position [578, 0]
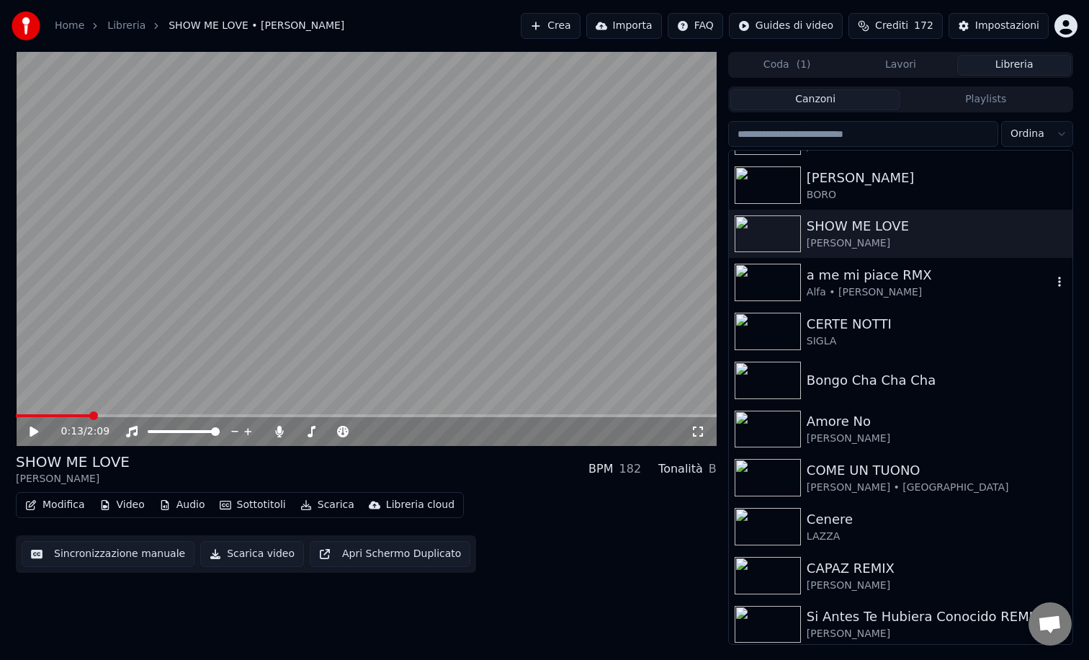
click at [780, 281] on img at bounding box center [768, 282] width 66 height 37
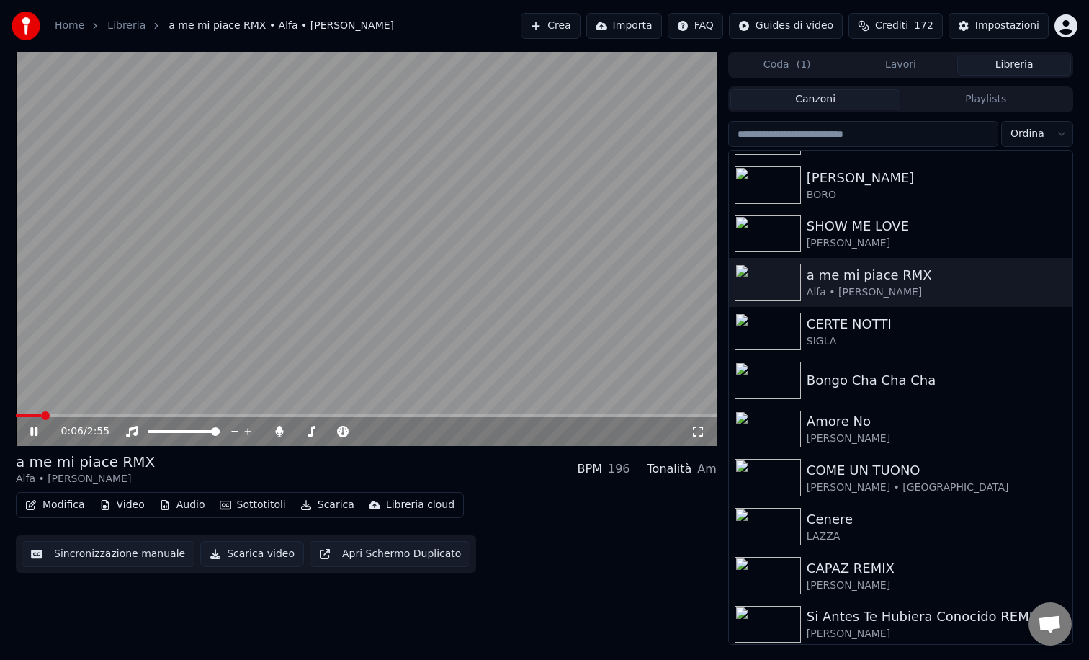
click at [811, 67] on button "Coda ( 1 )" at bounding box center [788, 65] width 114 height 21
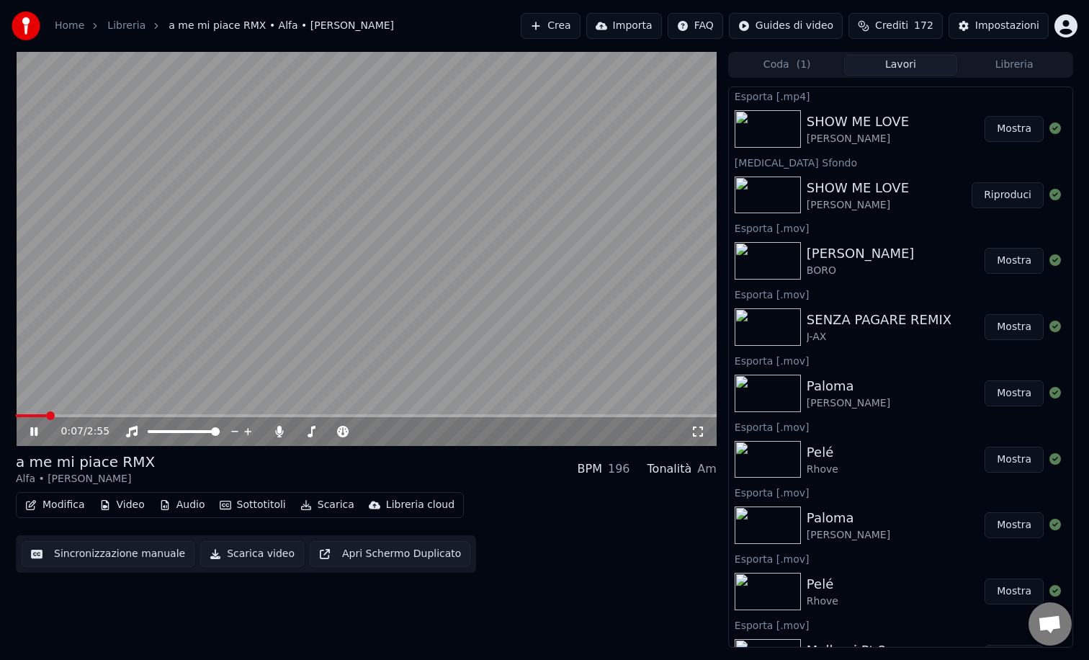
click at [897, 62] on button "Lavori" at bounding box center [901, 65] width 114 height 21
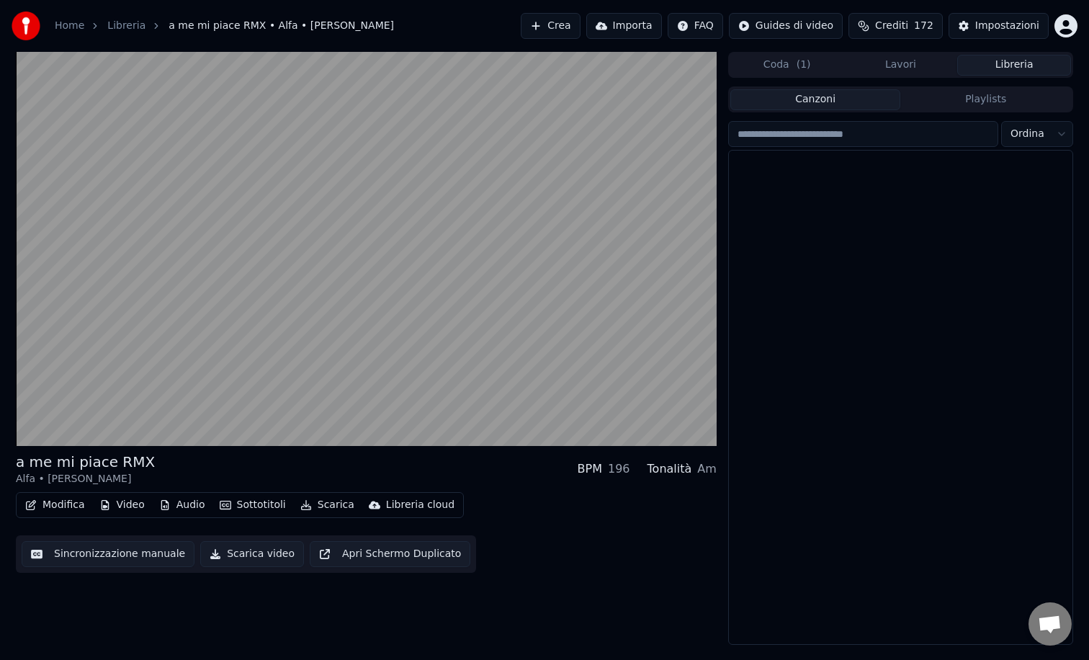
click at [1002, 66] on button "Libreria" at bounding box center [1015, 65] width 114 height 21
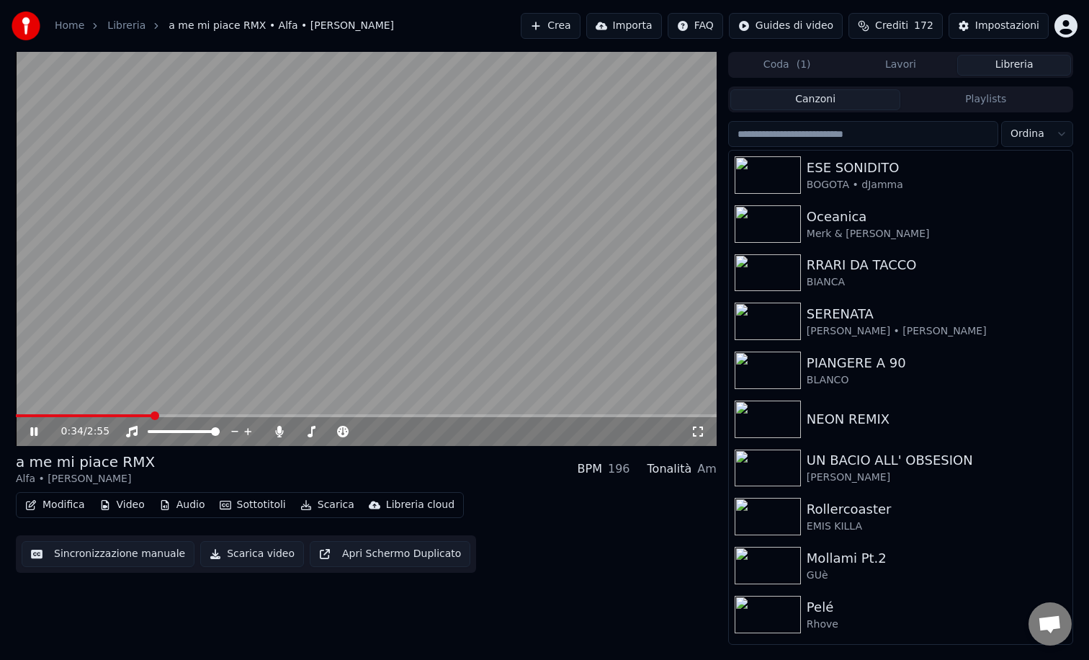
click at [32, 428] on icon at bounding box center [33, 431] width 7 height 9
click at [130, 504] on button "Video" at bounding box center [122, 505] width 57 height 20
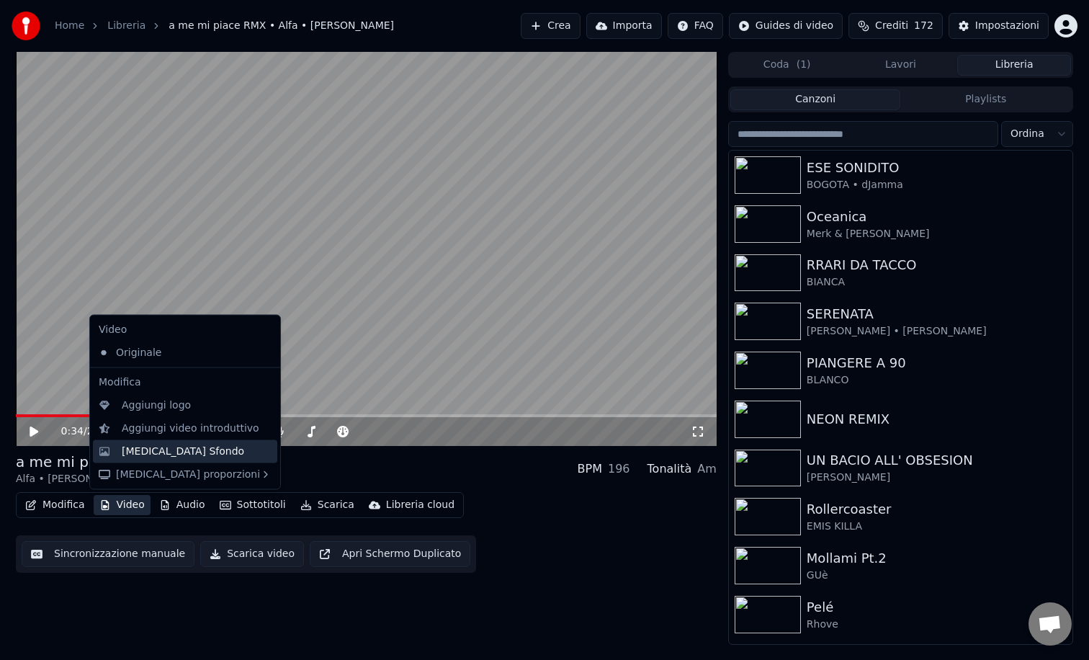
click at [177, 451] on div "[MEDICAL_DATA] Sfondo" at bounding box center [183, 451] width 122 height 14
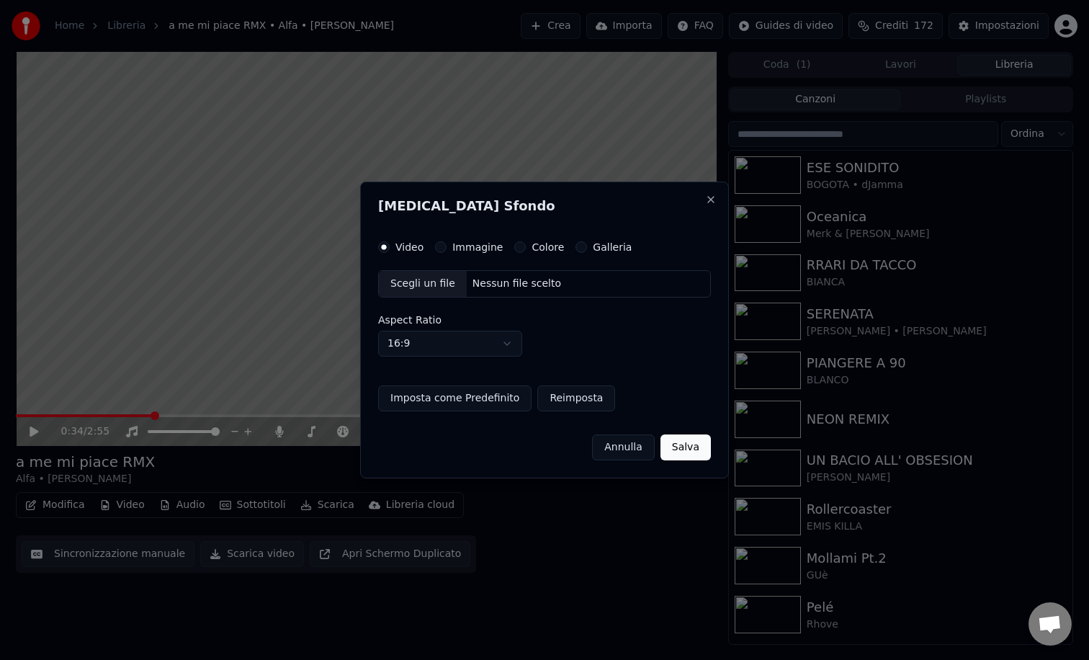
click at [518, 246] on button "Colore" at bounding box center [520, 247] width 12 height 12
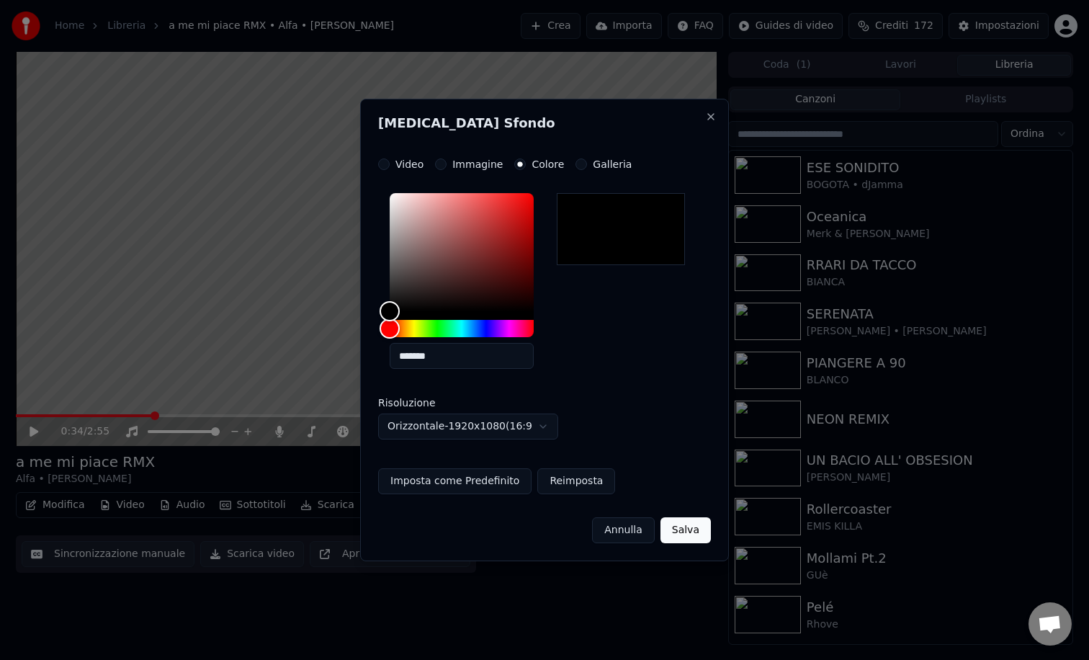
click at [674, 527] on button "Salva" at bounding box center [686, 530] width 50 height 26
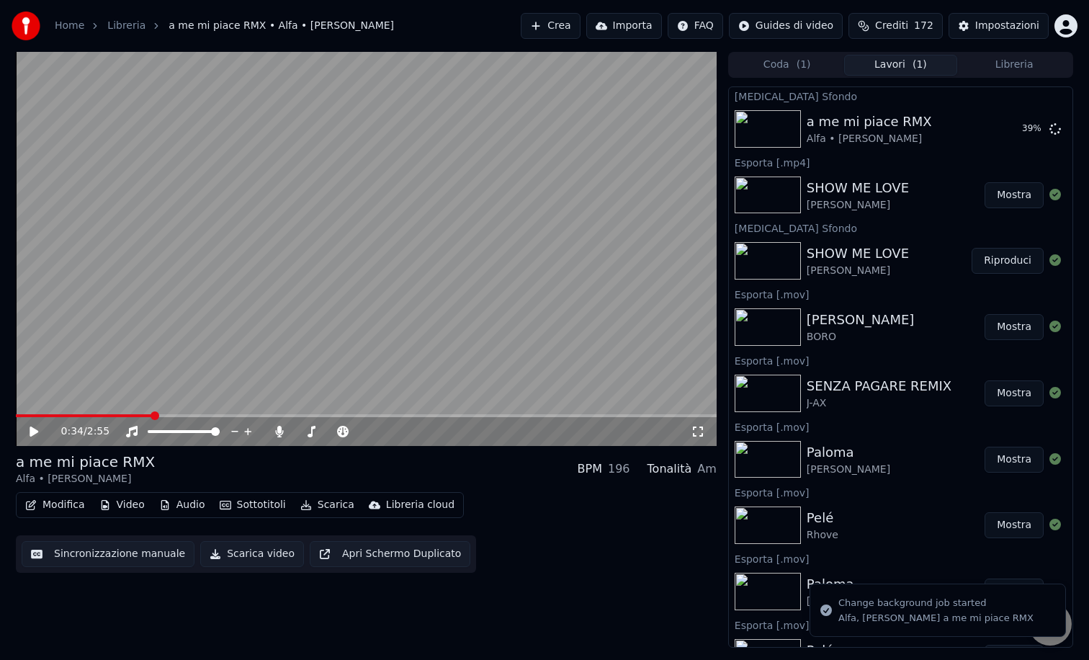
click at [251, 502] on button "Sottotitoli" at bounding box center [253, 505] width 78 height 20
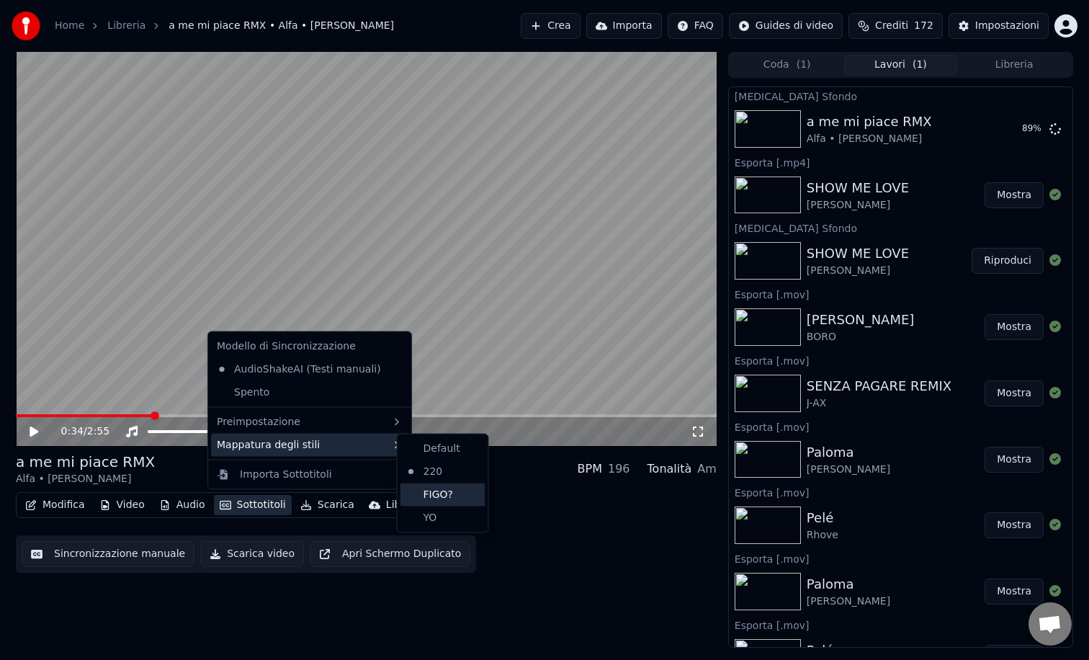
click at [431, 499] on div "FIGO?" at bounding box center [443, 494] width 85 height 23
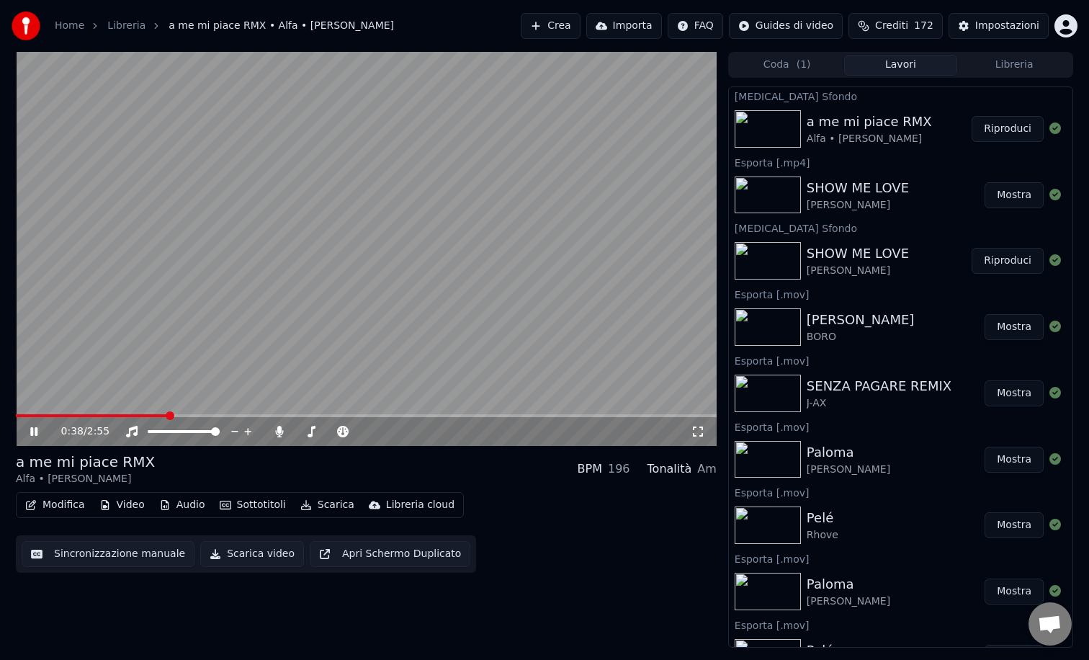
click at [34, 427] on icon at bounding box center [44, 432] width 34 height 12
click at [233, 553] on button "Scarica video" at bounding box center [252, 554] width 104 height 26
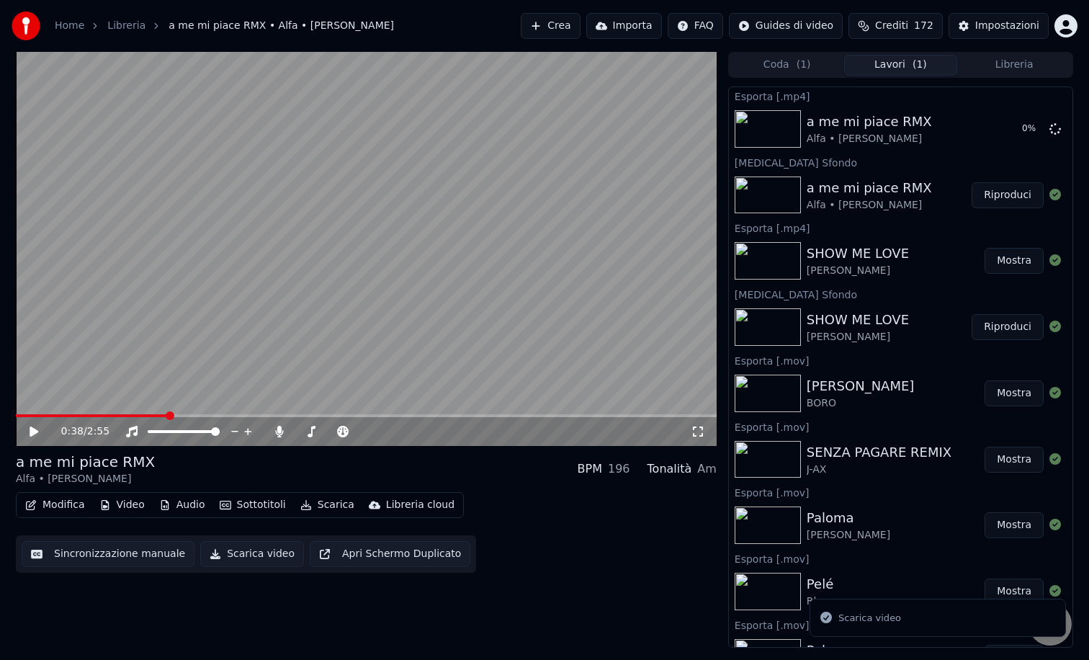
click at [794, 263] on img at bounding box center [768, 260] width 66 height 37
click at [1011, 262] on button "Mostra" at bounding box center [1014, 261] width 59 height 26
click at [788, 194] on img at bounding box center [768, 195] width 66 height 37
click at [1008, 195] on button "Riproduci" at bounding box center [1008, 195] width 72 height 26
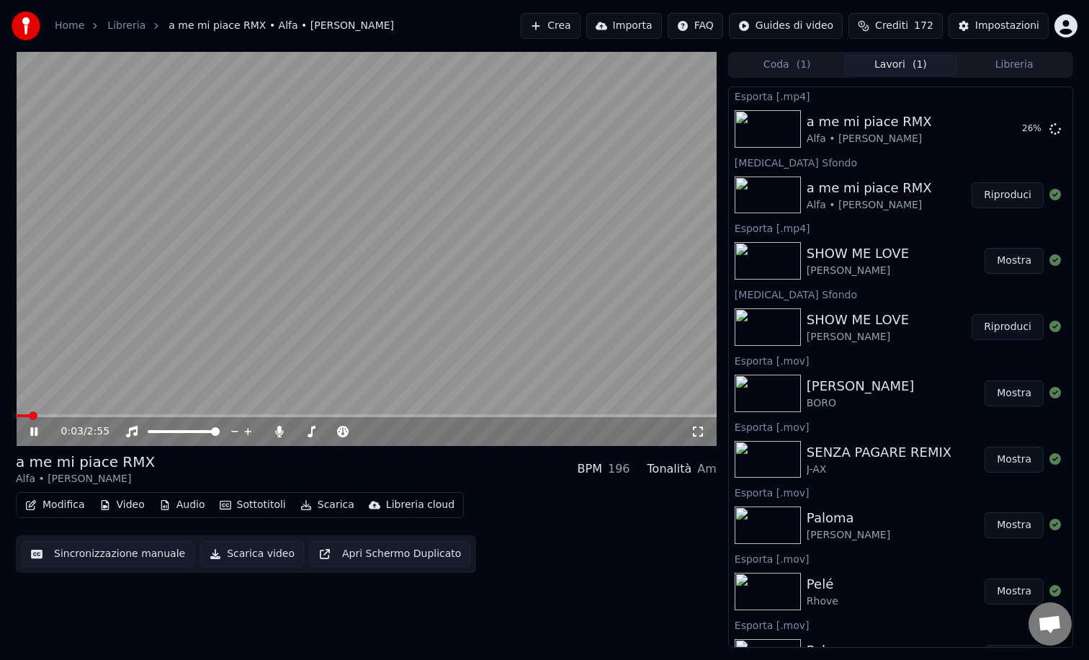
click at [33, 429] on icon at bounding box center [33, 431] width 7 height 9
click at [1014, 262] on button "Mostra" at bounding box center [1014, 261] width 59 height 26
click at [1001, 331] on button "Riproduci" at bounding box center [1008, 327] width 72 height 26
click at [148, 416] on span at bounding box center [366, 415] width 701 height 3
click at [35, 429] on icon at bounding box center [33, 431] width 7 height 9
